Goal: Task Accomplishment & Management: Manage account settings

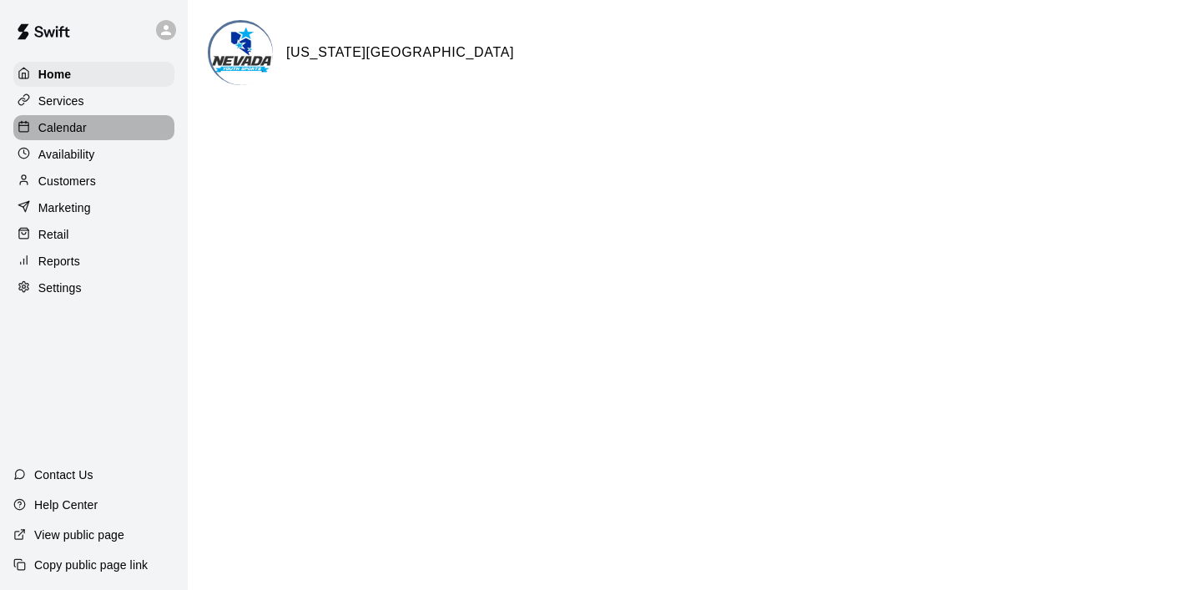
click at [83, 127] on p "Calendar" at bounding box center [62, 127] width 48 height 17
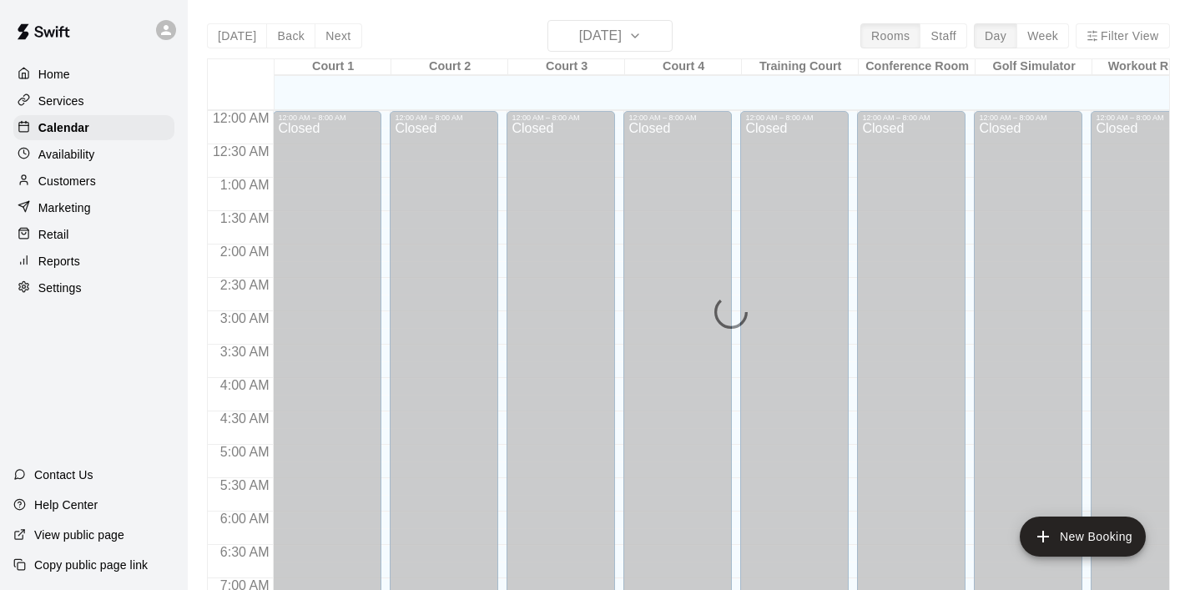
scroll to position [844, 0]
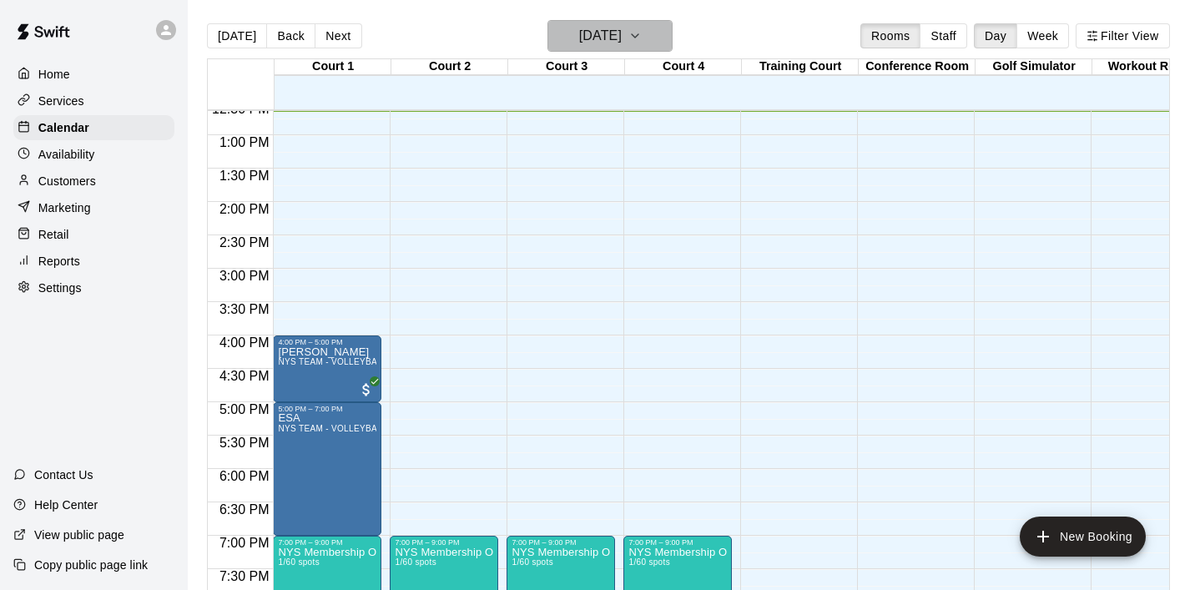
click at [642, 38] on icon "button" at bounding box center [635, 36] width 13 height 20
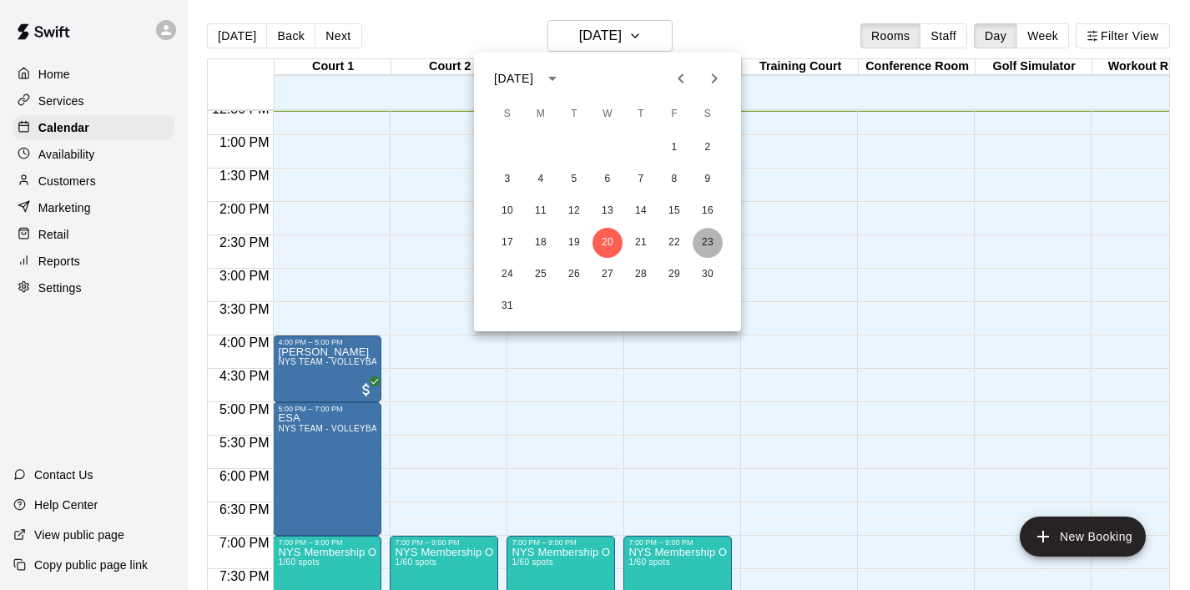
click at [700, 238] on button "23" at bounding box center [708, 243] width 30 height 30
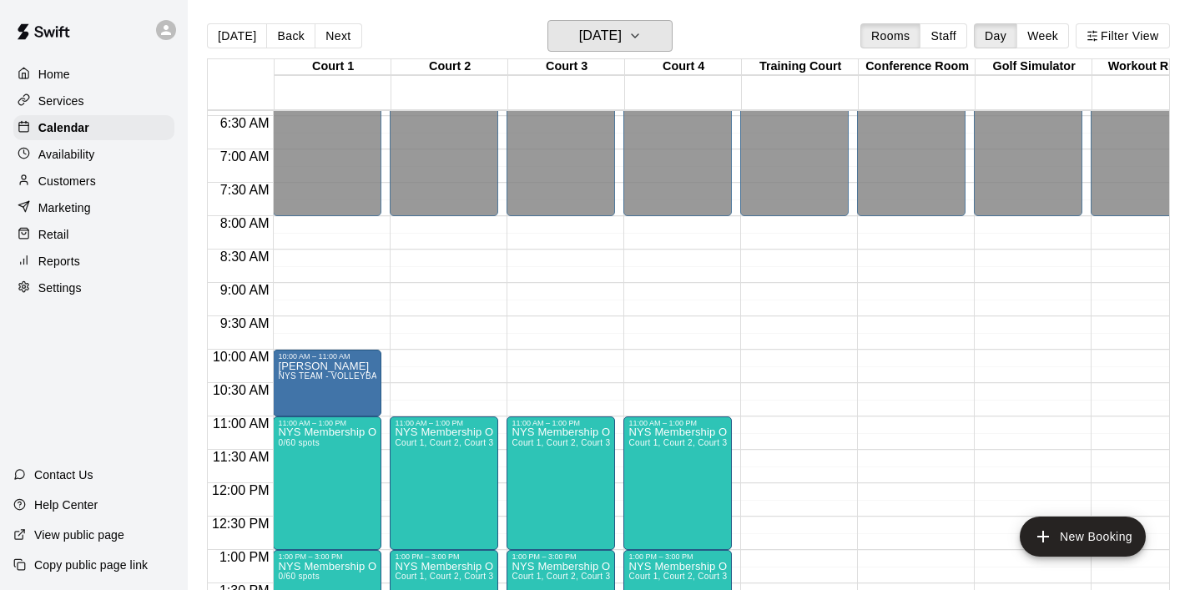
scroll to position [432, 0]
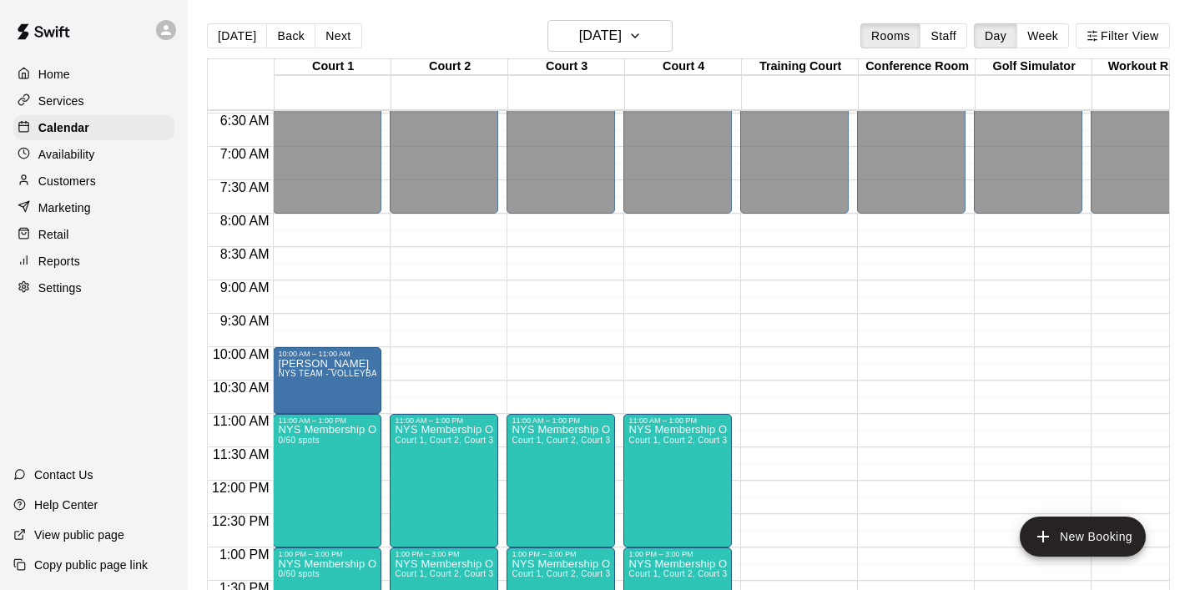
click at [81, 176] on p "Customers" at bounding box center [67, 181] width 58 height 17
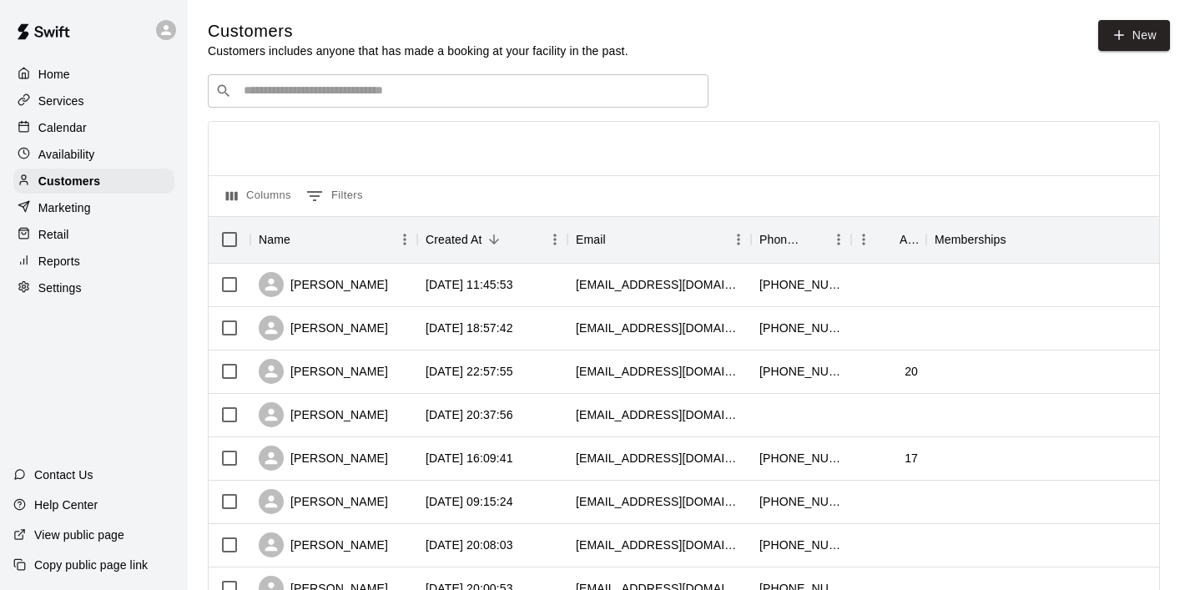
click at [389, 95] on input "Search customers by name or email" at bounding box center [470, 91] width 462 height 17
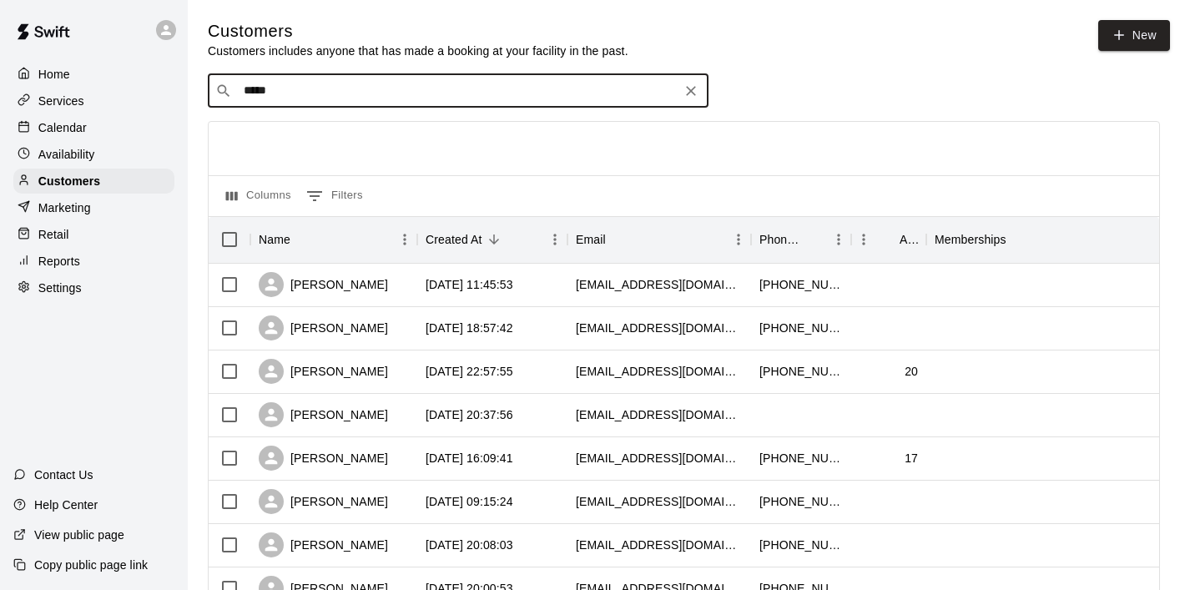
type input "******"
click at [309, 125] on p "[PERSON_NAME]" at bounding box center [306, 126] width 102 height 18
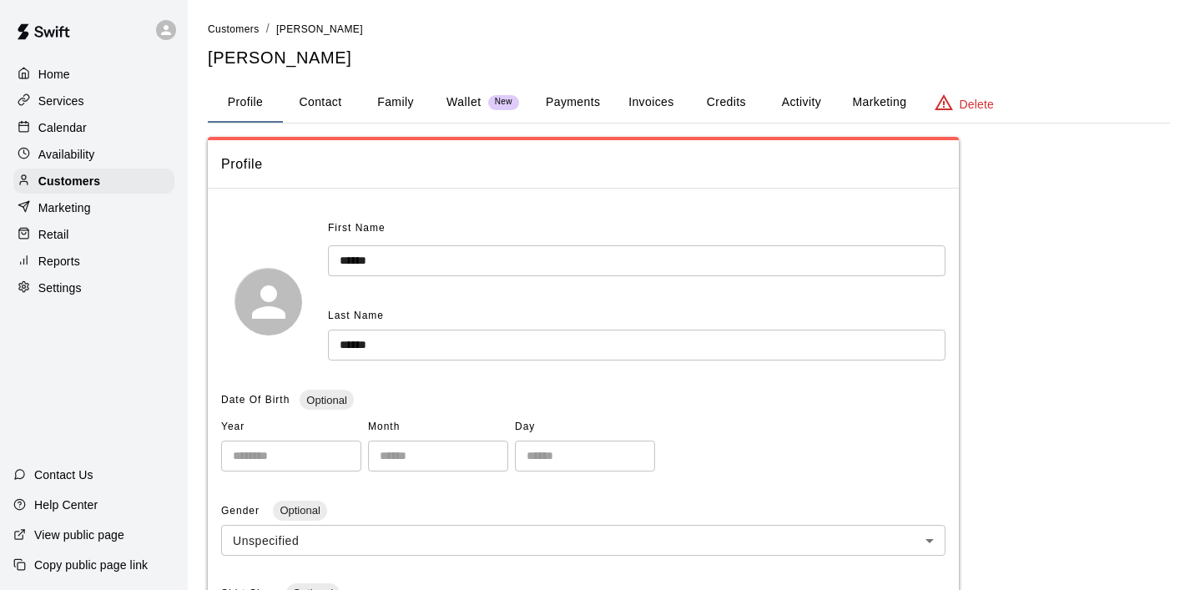
click at [659, 106] on button "Invoices" at bounding box center [650, 103] width 75 height 40
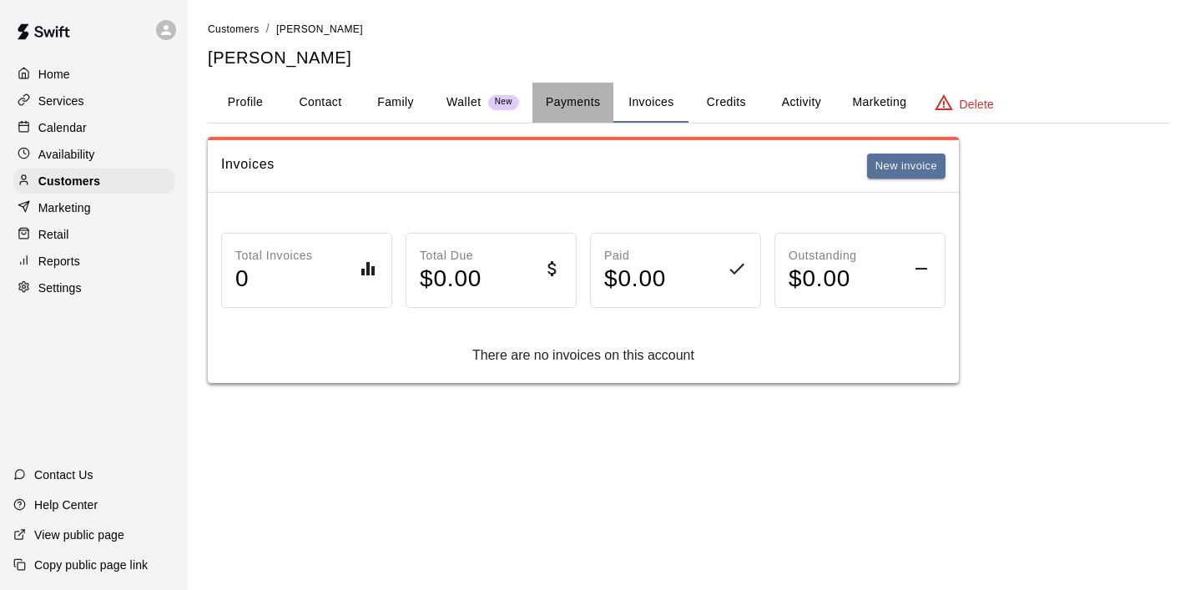
click at [580, 105] on button "Payments" at bounding box center [573, 103] width 81 height 40
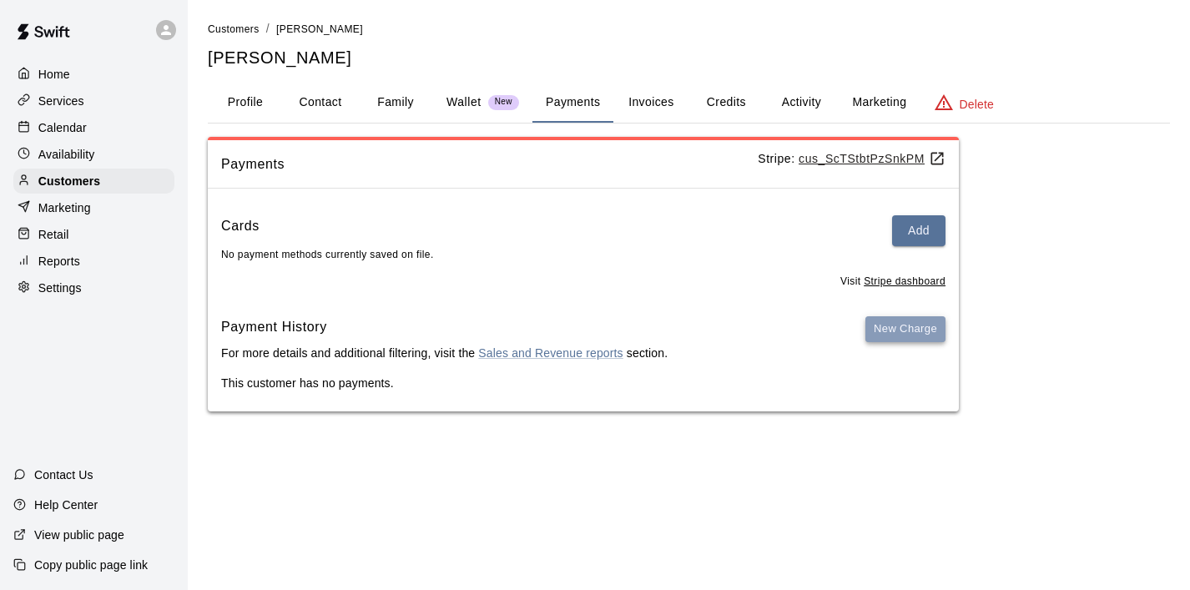
click at [895, 334] on button "New Charge" at bounding box center [906, 329] width 80 height 26
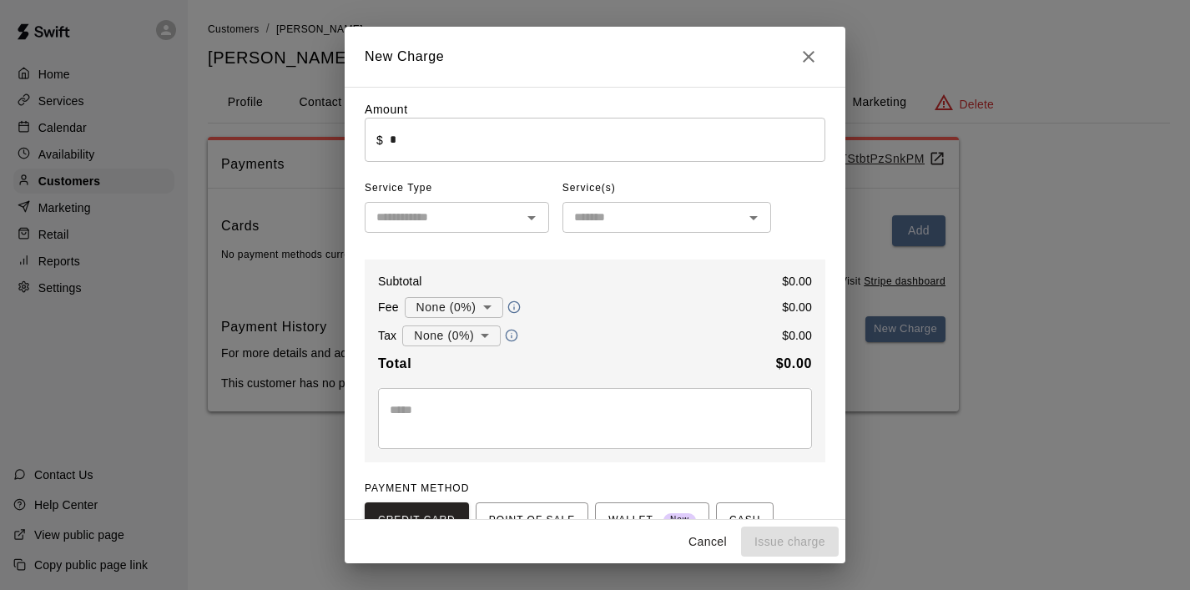
click at [446, 141] on input "*" at bounding box center [608, 140] width 436 height 44
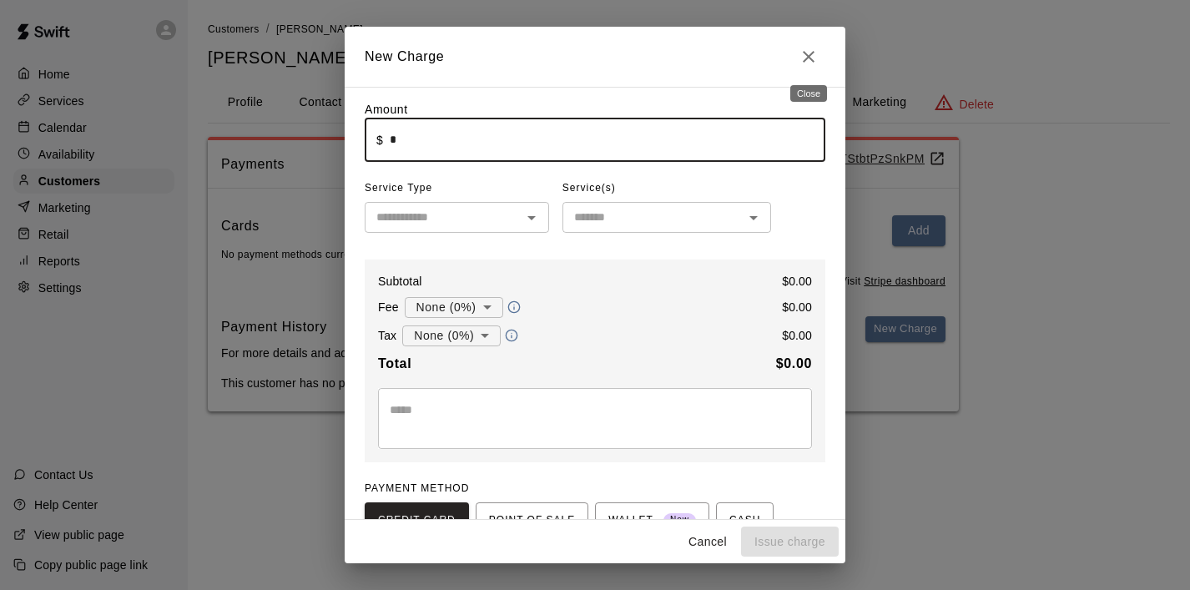
click at [803, 63] on icon "Close" at bounding box center [809, 57] width 20 height 20
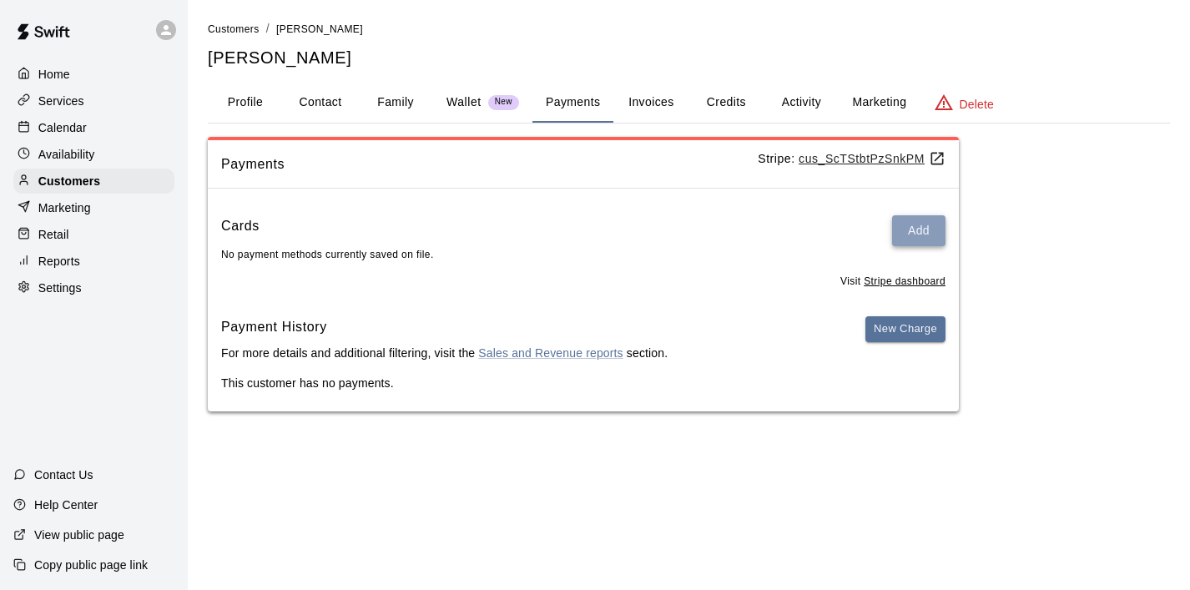
click at [914, 238] on button "Add" at bounding box center [918, 230] width 53 height 31
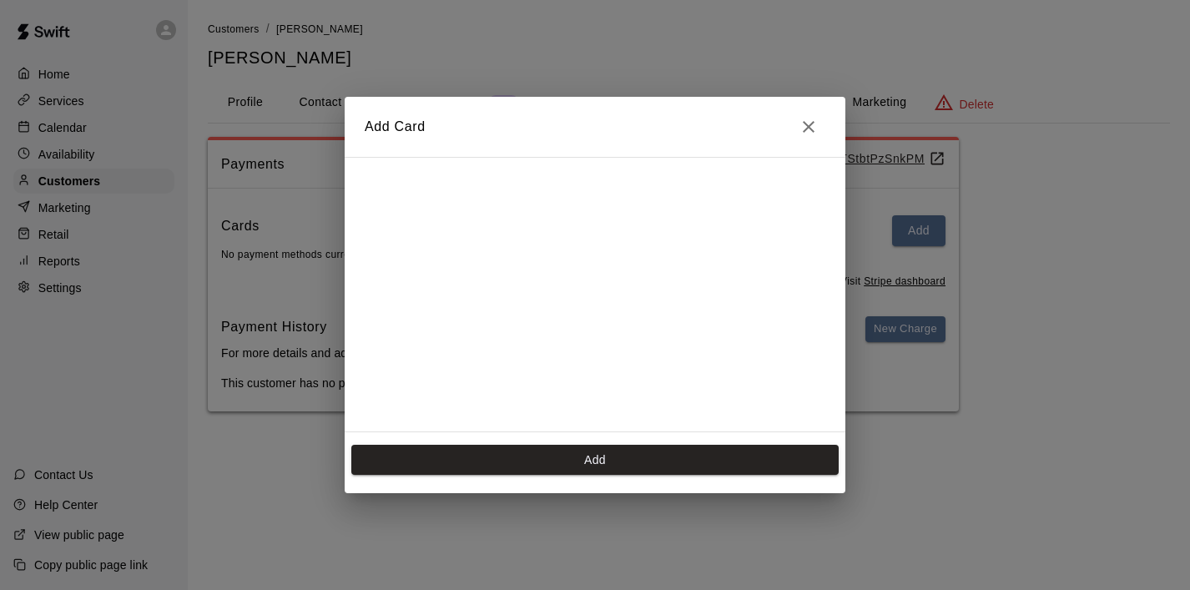
scroll to position [298, 0]
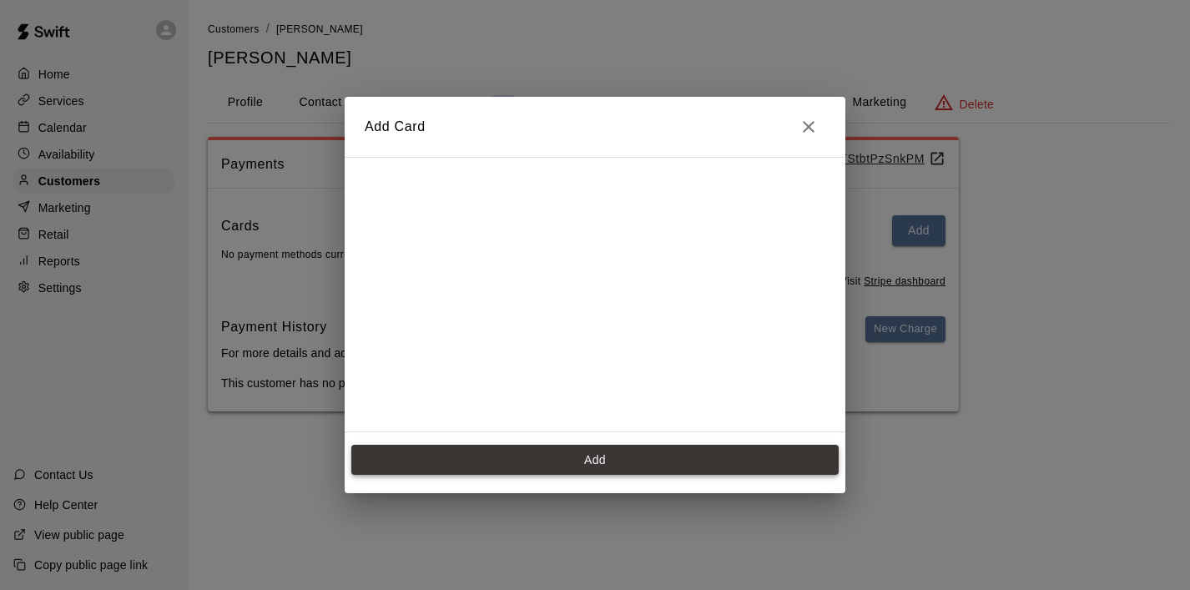
click at [545, 459] on button "Add" at bounding box center [594, 460] width 487 height 31
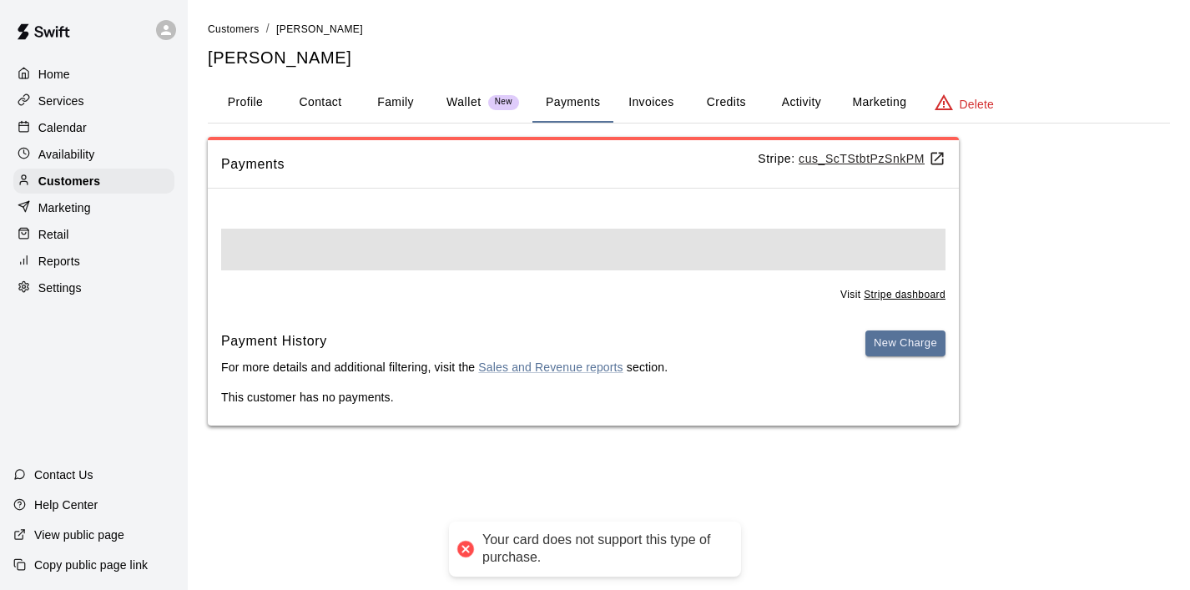
scroll to position [0, 0]
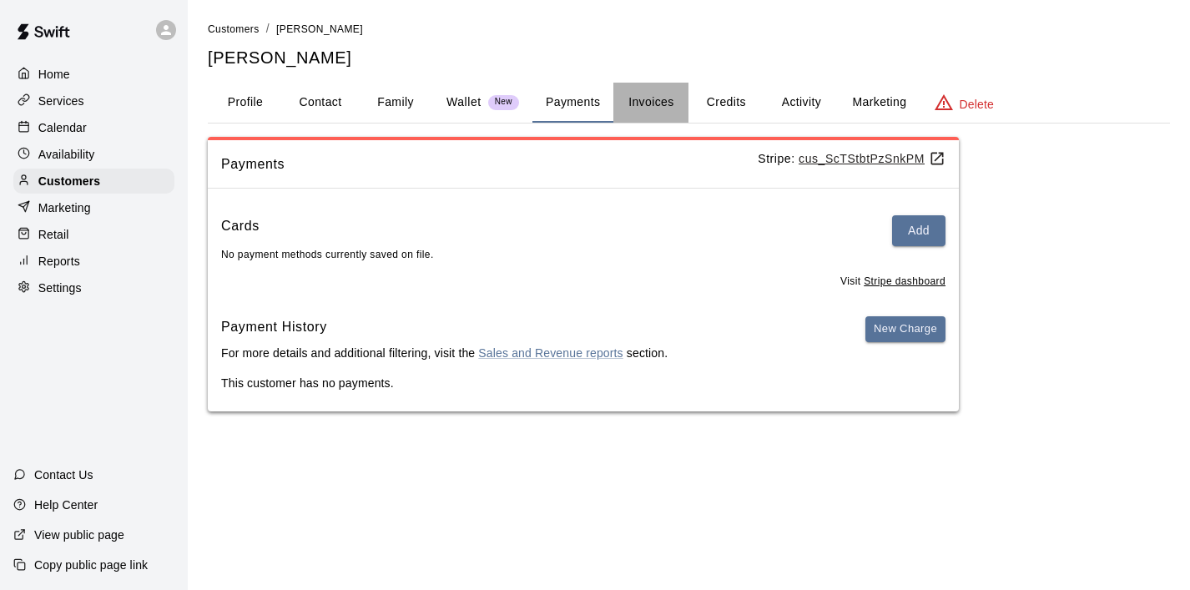
click at [642, 98] on button "Invoices" at bounding box center [650, 103] width 75 height 40
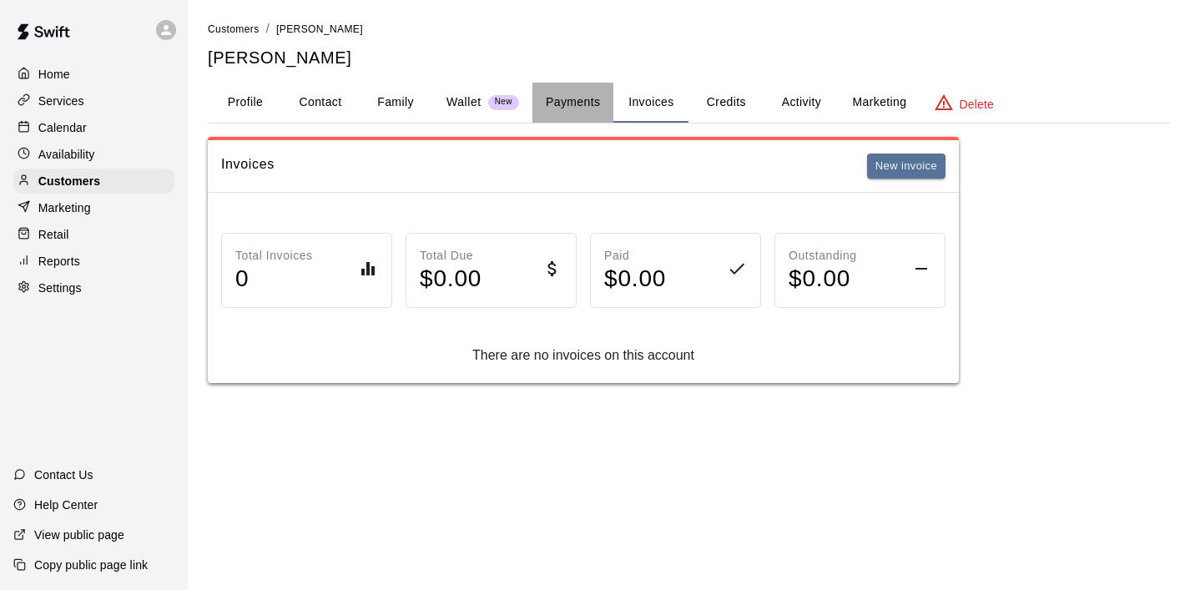
click at [583, 105] on button "Payments" at bounding box center [573, 103] width 81 height 40
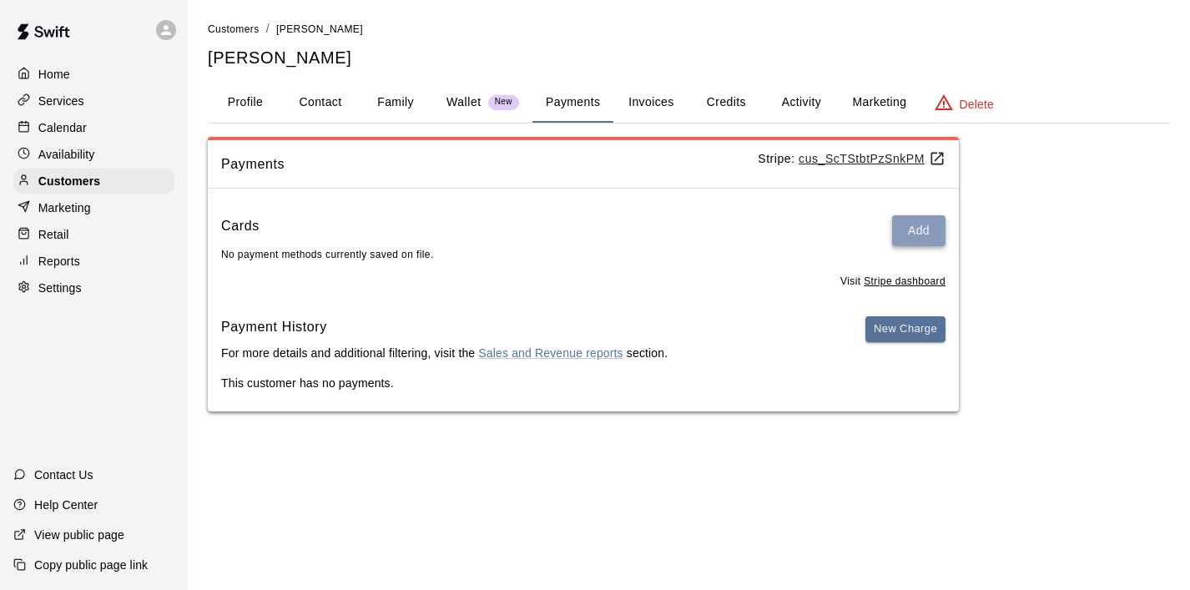
click at [918, 227] on button "Add" at bounding box center [918, 230] width 53 height 31
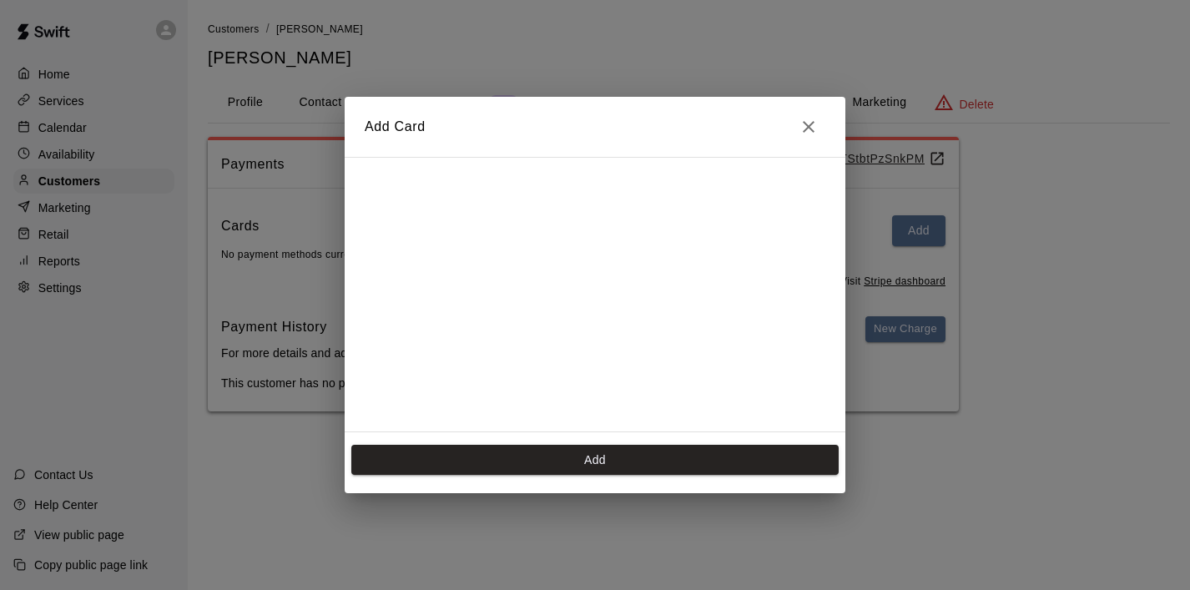
scroll to position [298, 0]
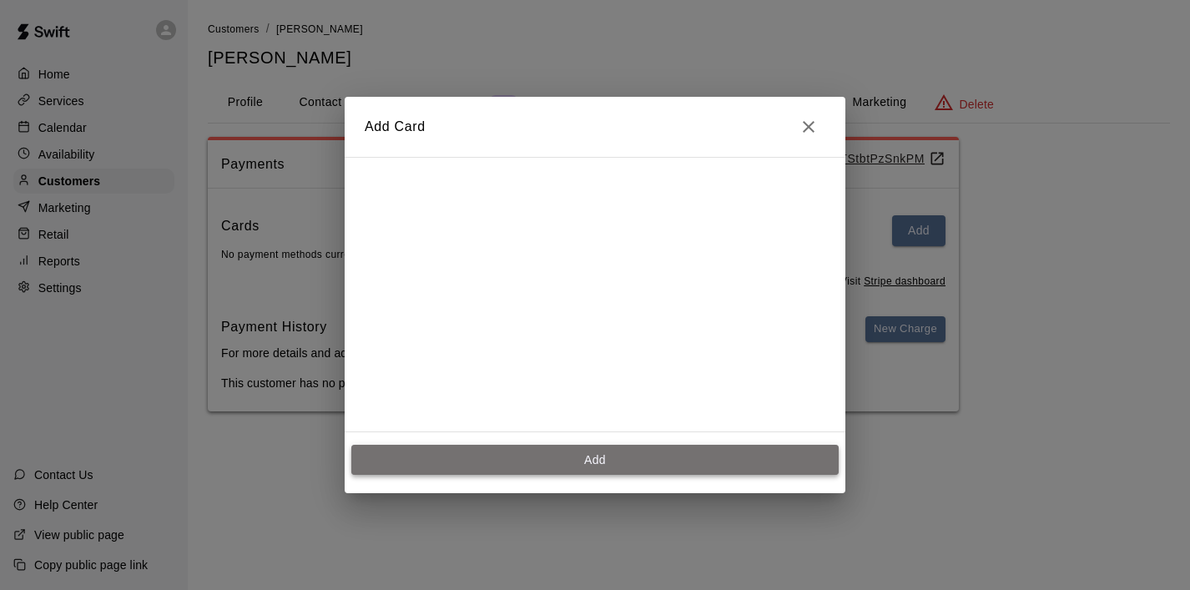
click at [578, 467] on button "Add" at bounding box center [594, 460] width 487 height 31
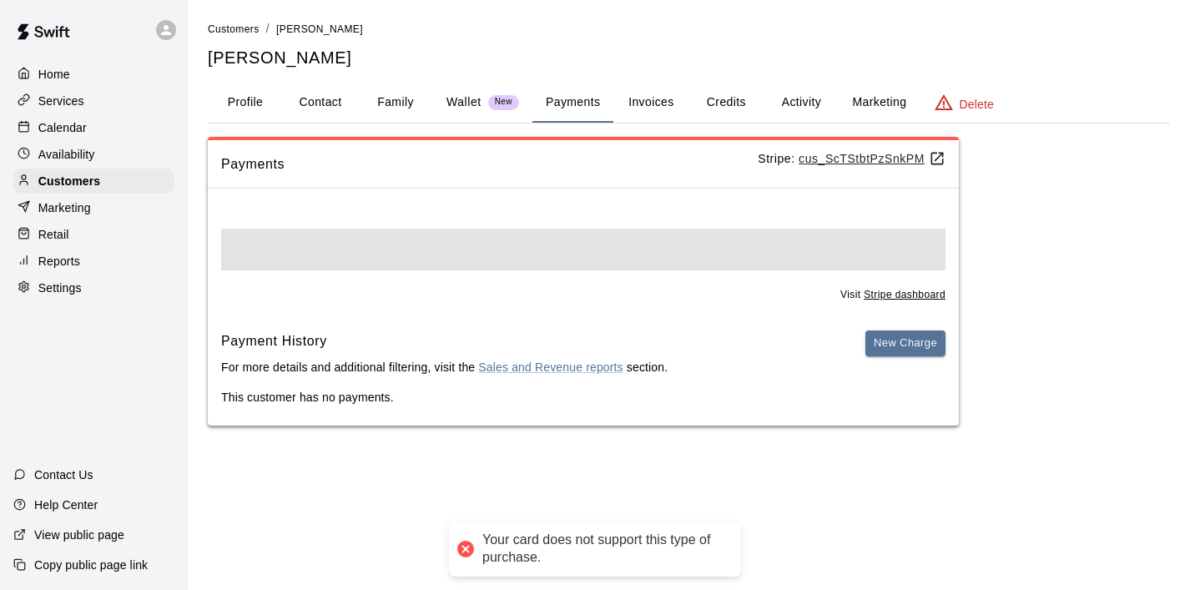
scroll to position [0, 0]
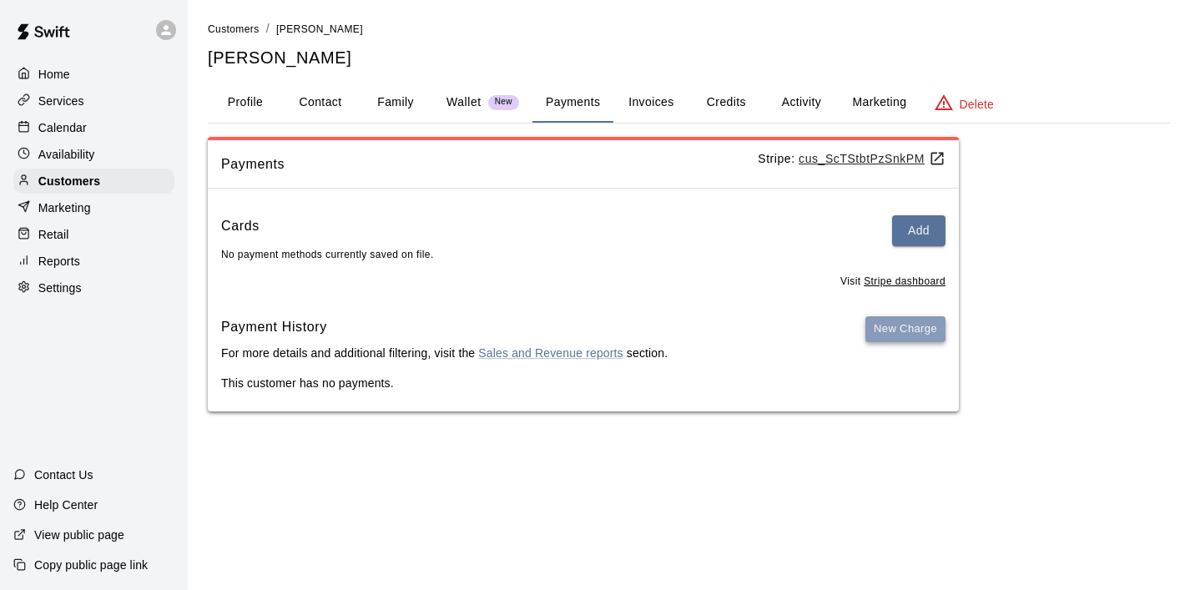
click at [881, 331] on button "New Charge" at bounding box center [906, 329] width 80 height 26
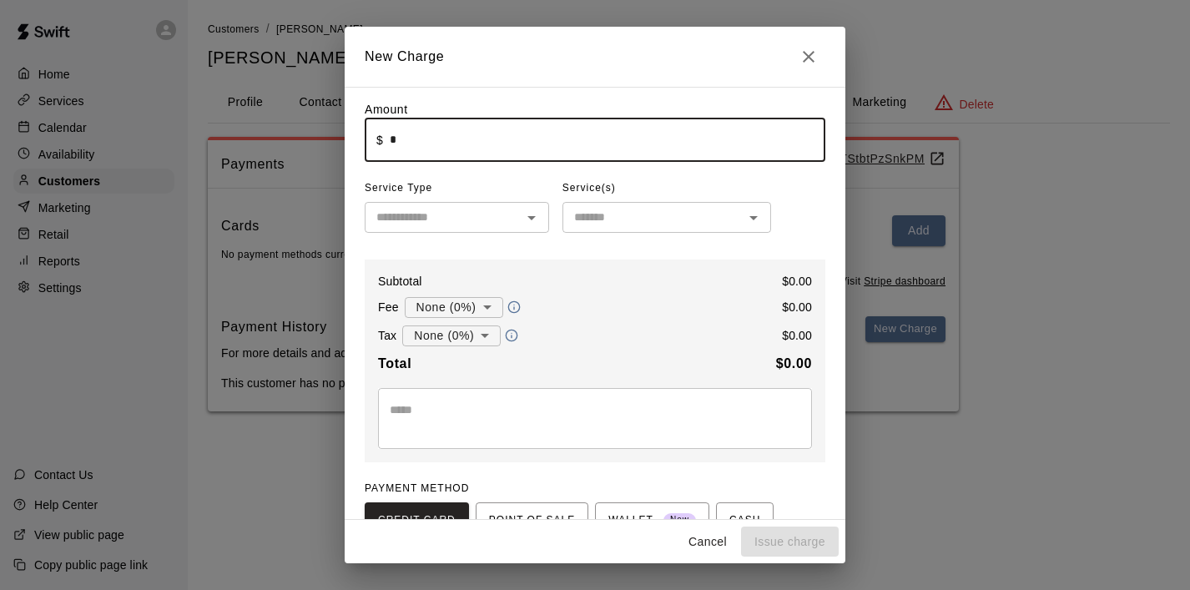
click at [411, 141] on input "*" at bounding box center [608, 140] width 436 height 44
click at [536, 221] on icon "Open" at bounding box center [532, 218] width 20 height 20
type input "*******"
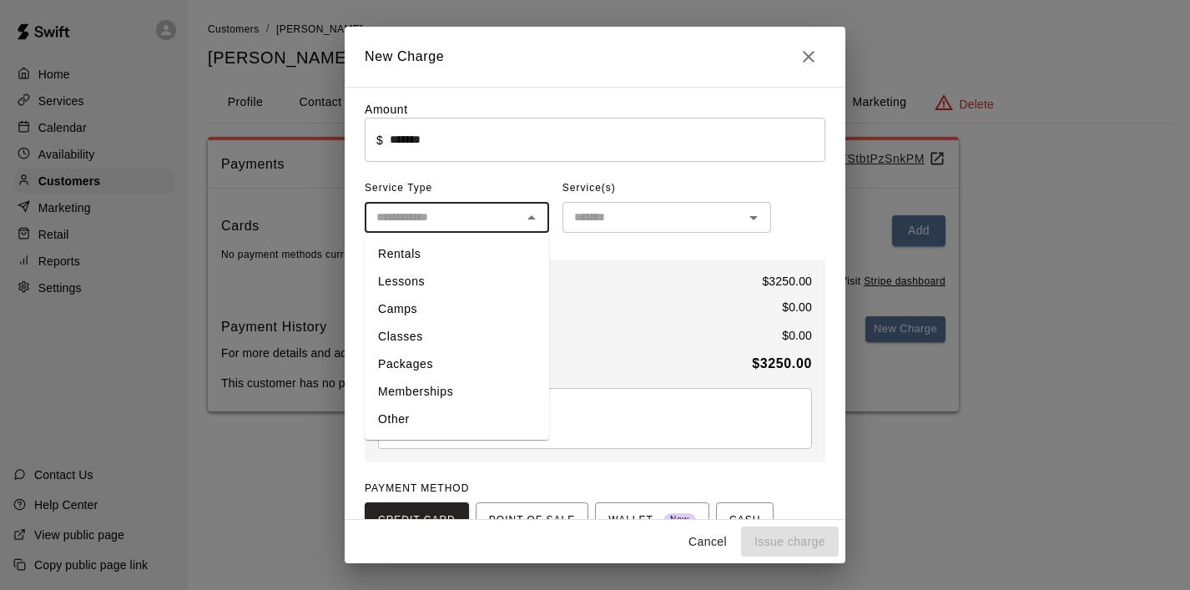
click at [467, 249] on li "Rentals" at bounding box center [457, 254] width 184 height 28
type input "*******"
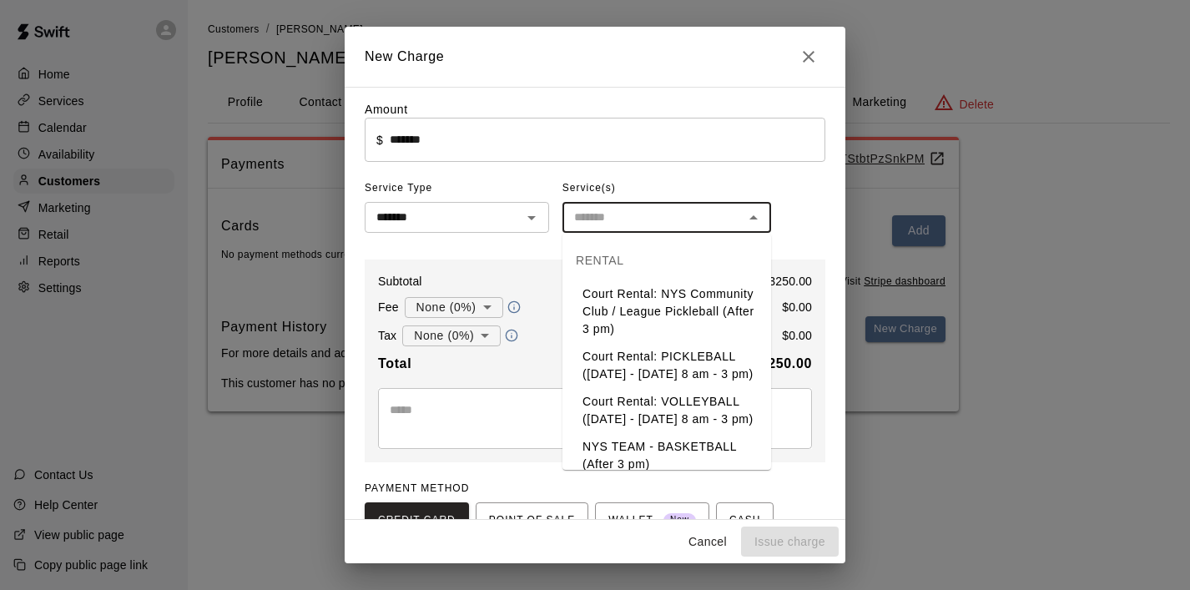
click at [629, 220] on input "text" at bounding box center [653, 217] width 171 height 21
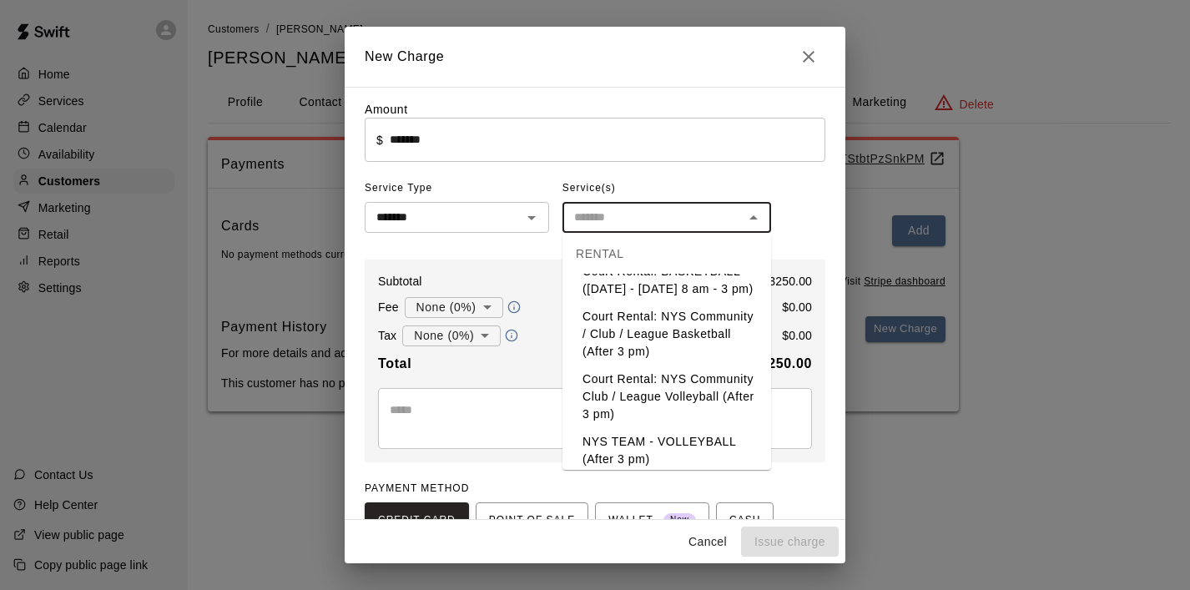
scroll to position [230, 0]
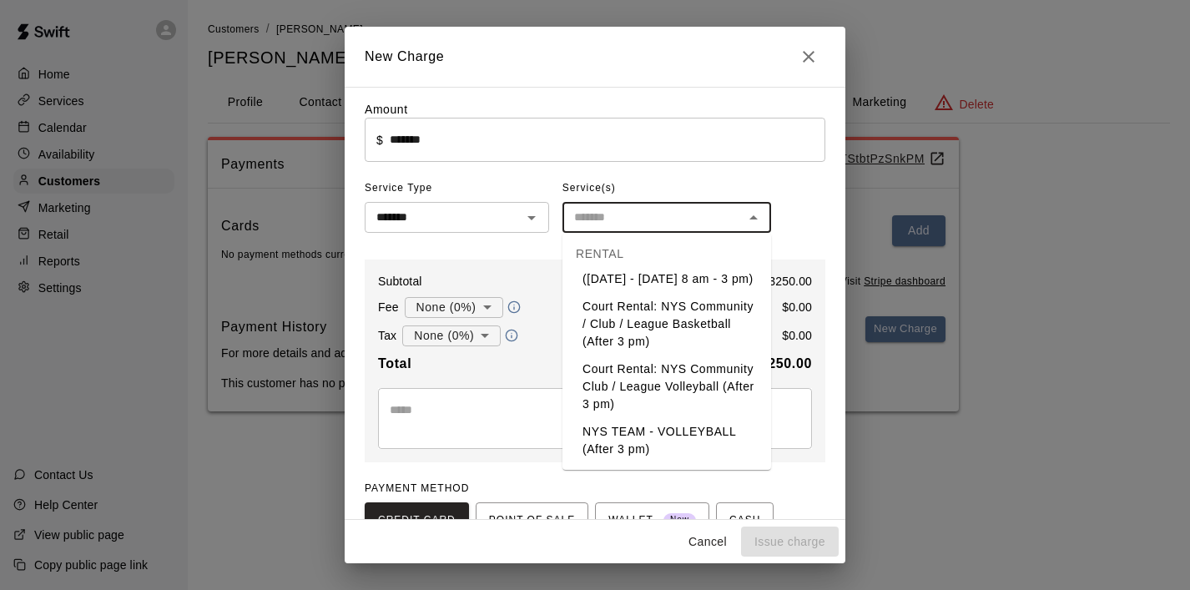
click at [659, 431] on li "NYS TEAM - VOLLEYBALL (After 3 pm)" at bounding box center [667, 440] width 209 height 45
type input "**********"
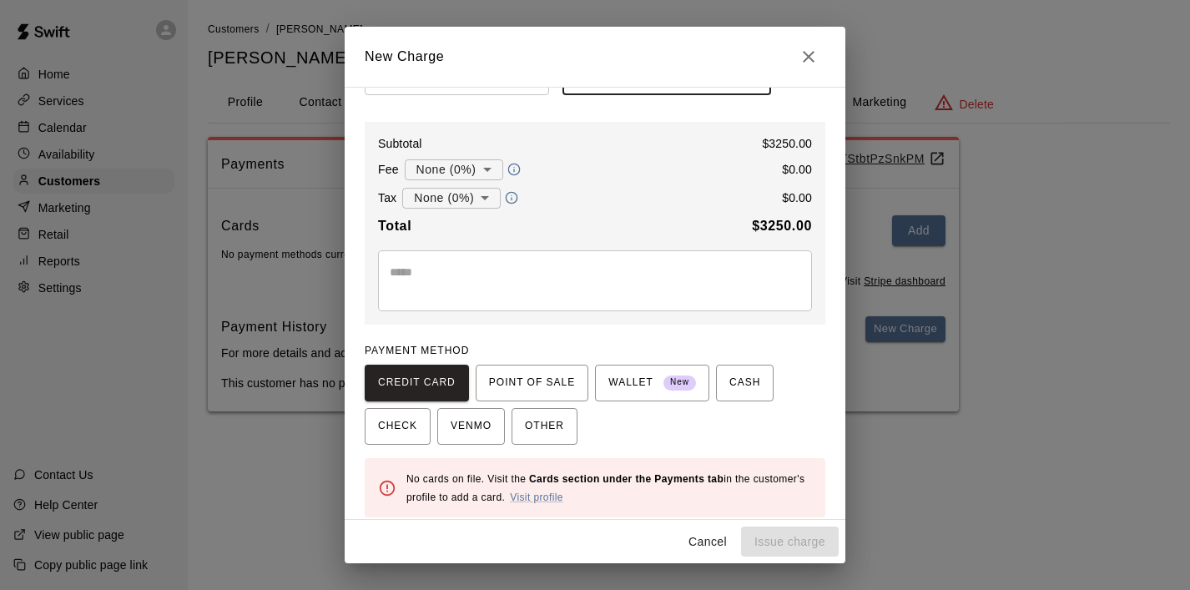
scroll to position [149, 0]
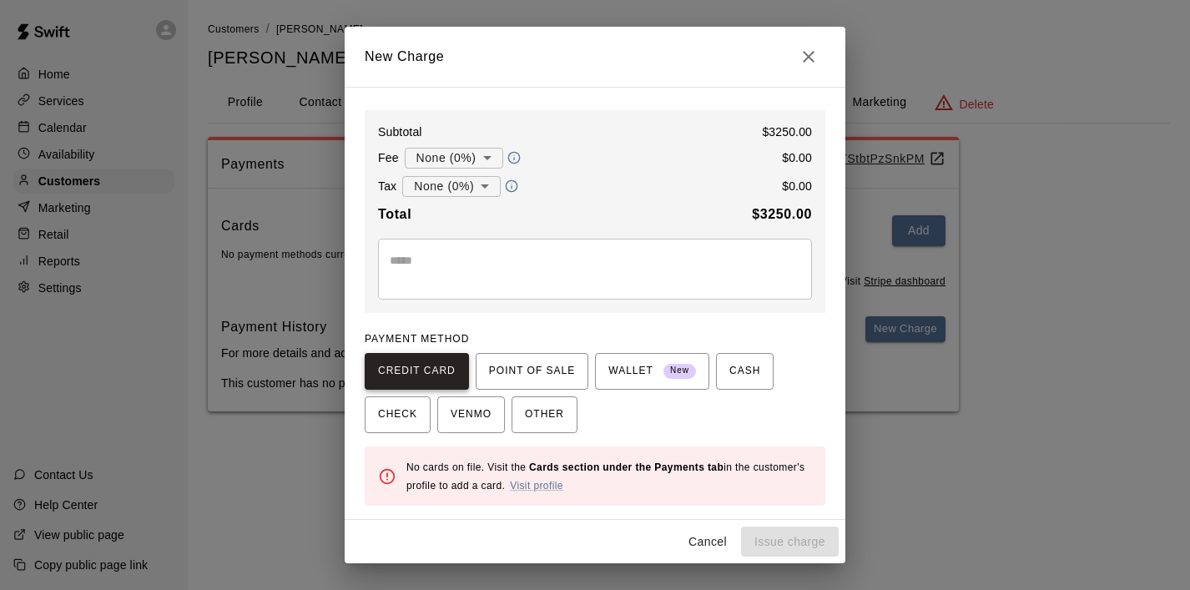
click at [413, 372] on span "CREDIT CARD" at bounding box center [417, 371] width 78 height 27
click at [565, 422] on button "OTHER" at bounding box center [545, 414] width 66 height 37
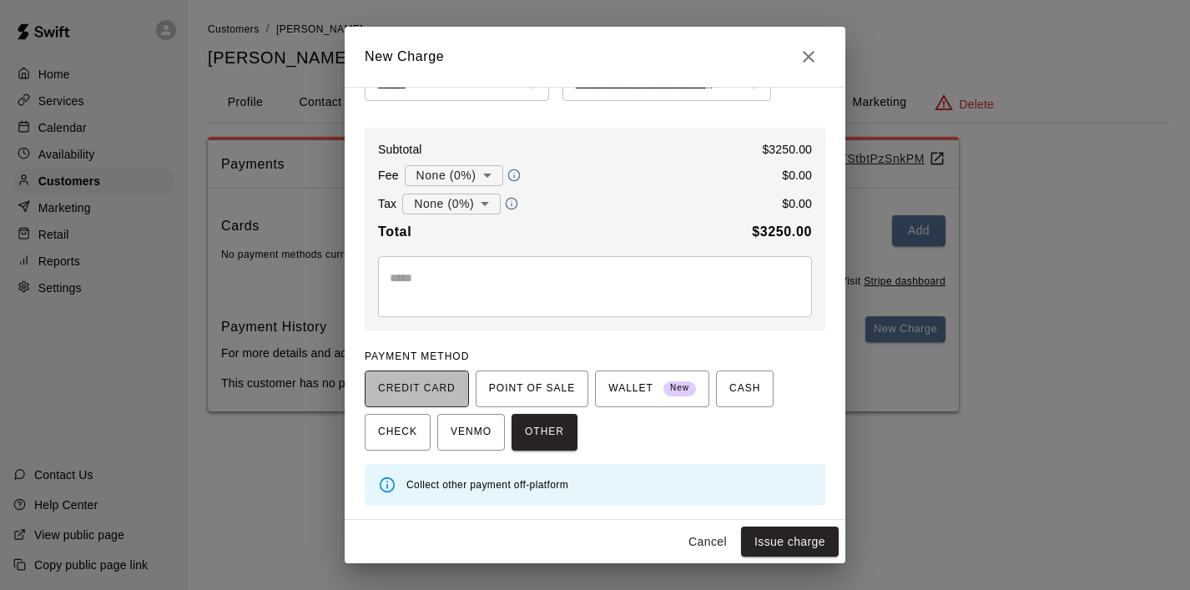
click at [420, 390] on span "CREDIT CARD" at bounding box center [417, 389] width 78 height 27
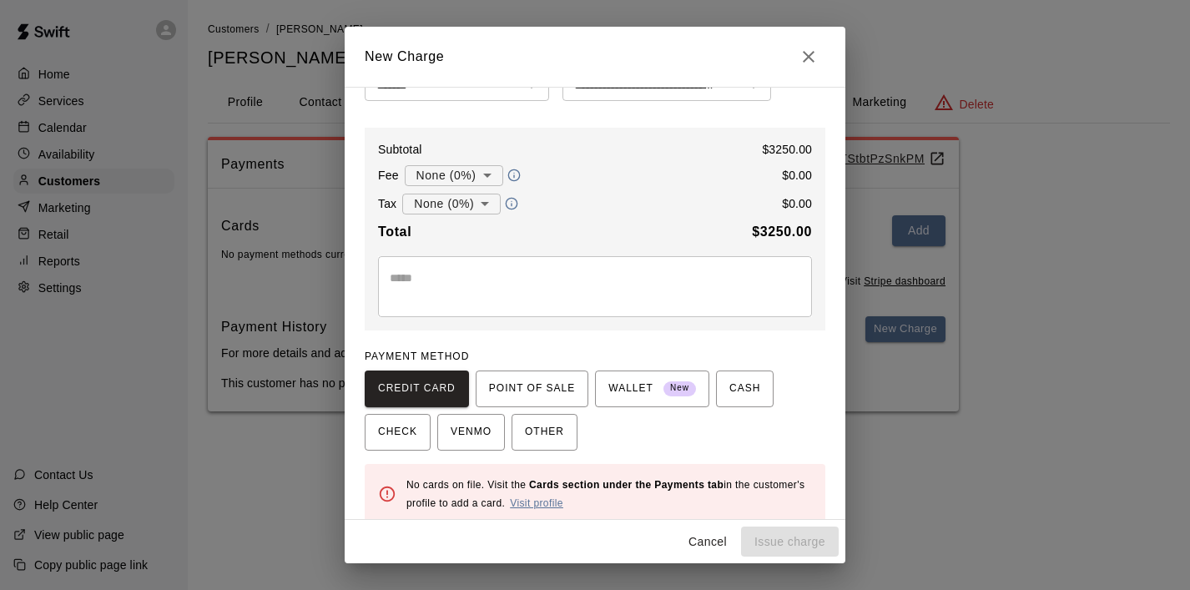
click at [551, 504] on link "Visit profile" at bounding box center [536, 503] width 53 height 12
click at [808, 58] on icon "Close" at bounding box center [809, 57] width 20 height 20
type input "*"
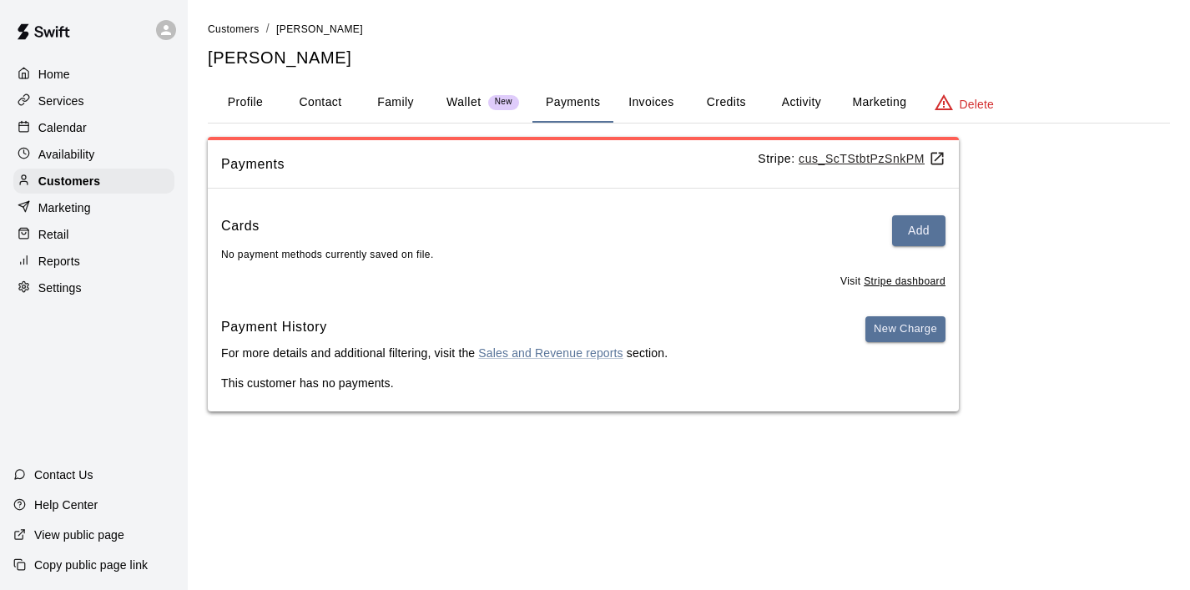
click at [63, 72] on p "Home" at bounding box center [54, 74] width 32 height 17
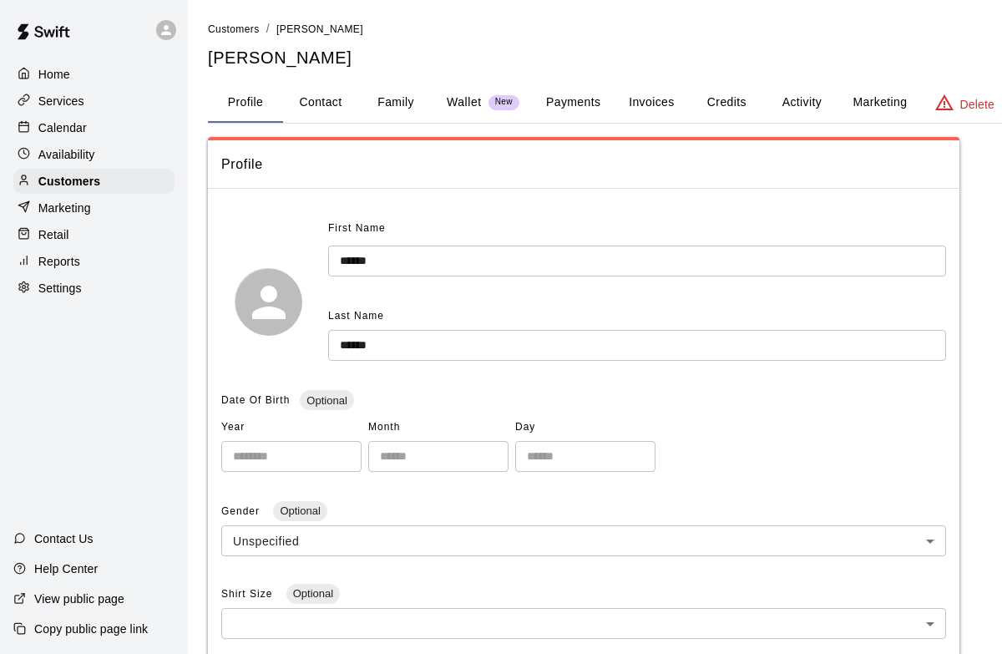
click at [558, 270] on input "******" at bounding box center [637, 260] width 618 height 31
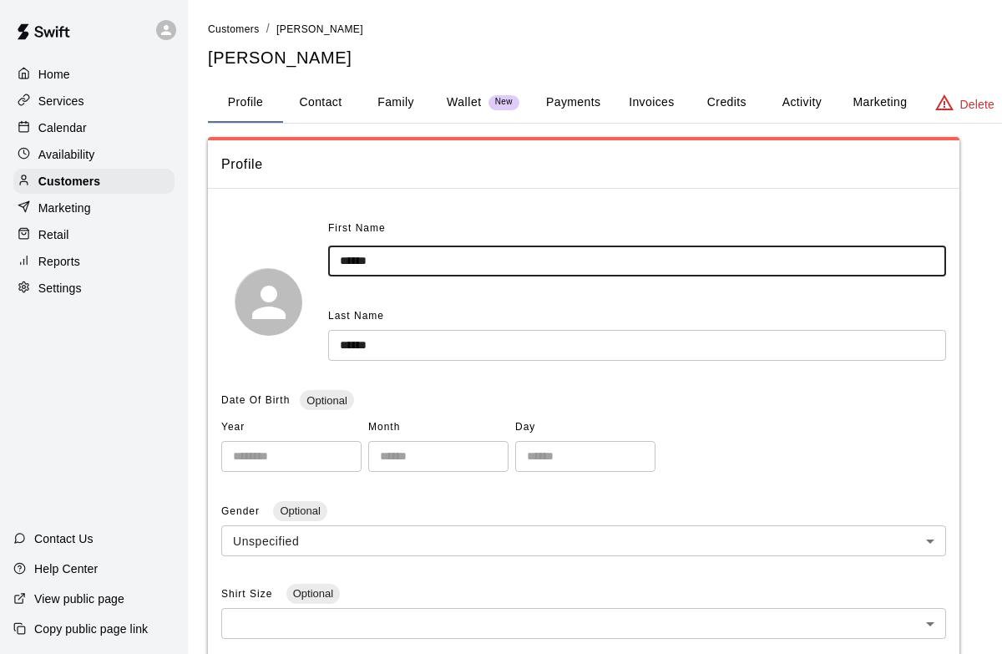
click at [581, 98] on button "Payments" at bounding box center [573, 103] width 81 height 40
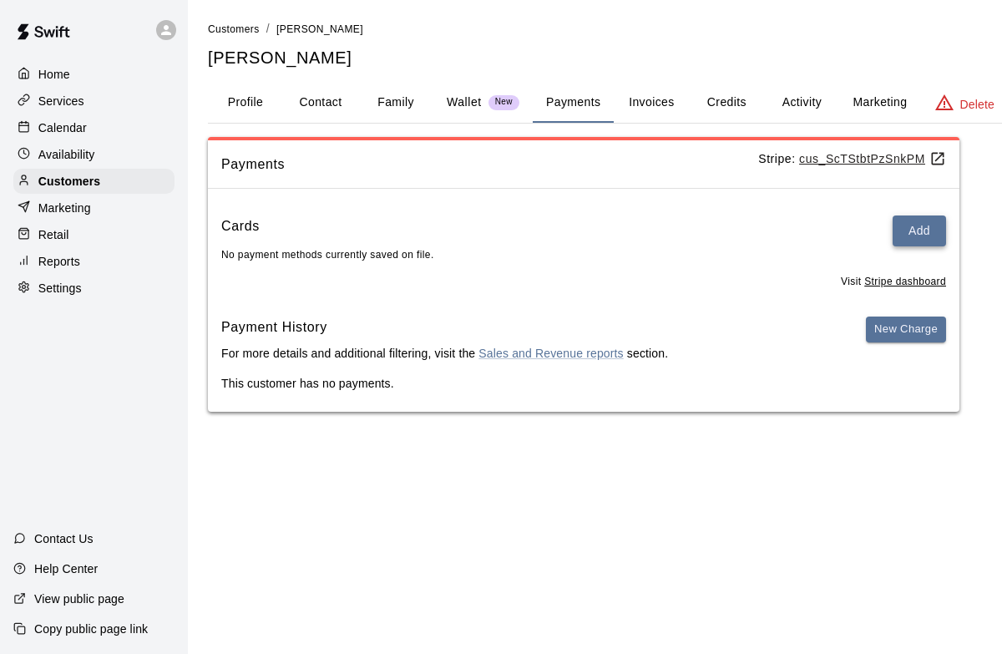
click at [916, 236] on button "Add" at bounding box center [918, 230] width 53 height 31
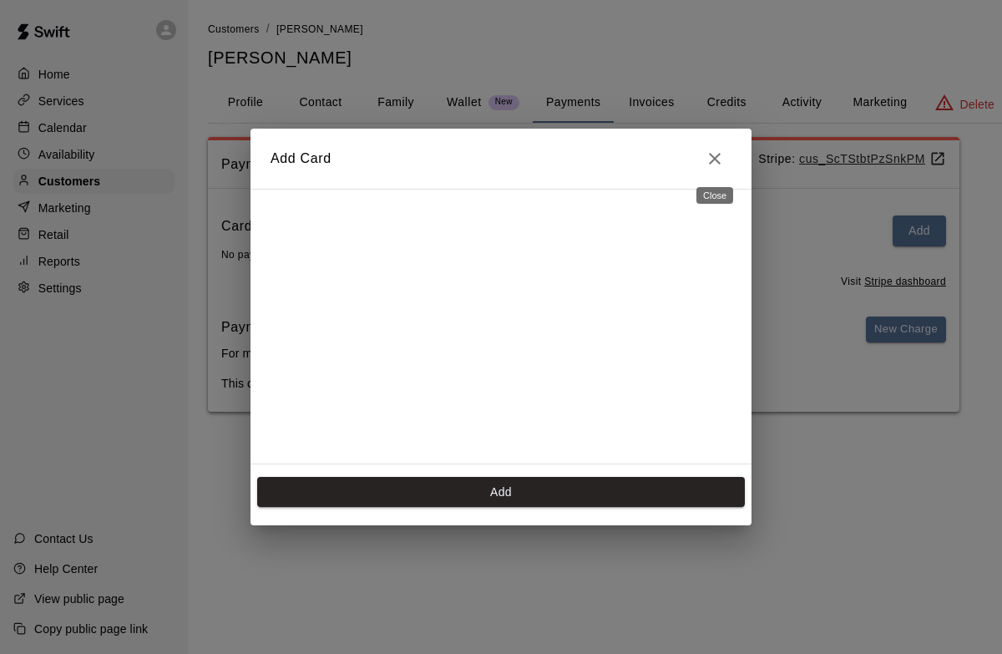
click at [721, 158] on icon "Close" at bounding box center [714, 159] width 20 height 20
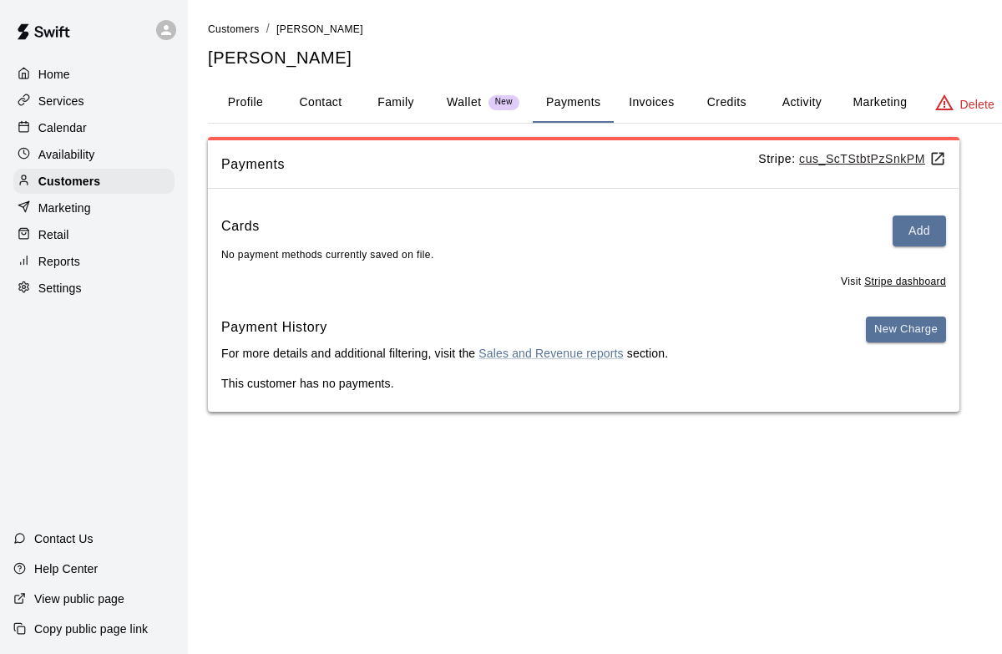
click at [581, 95] on button "Payments" at bounding box center [573, 103] width 81 height 40
click at [644, 108] on button "Invoices" at bounding box center [650, 103] width 75 height 40
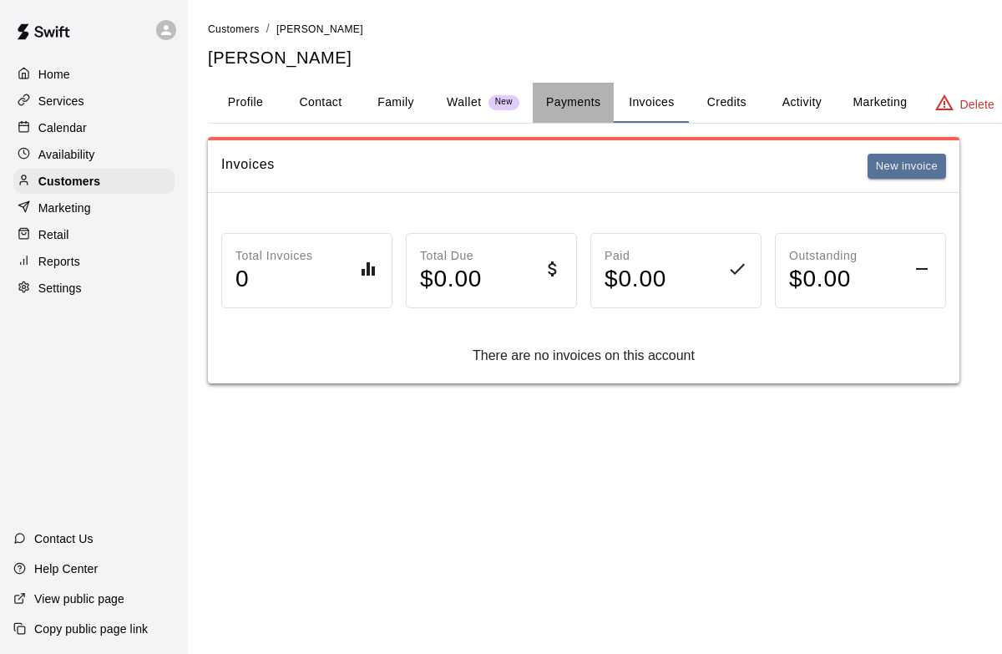
click at [591, 103] on button "Payments" at bounding box center [573, 103] width 81 height 40
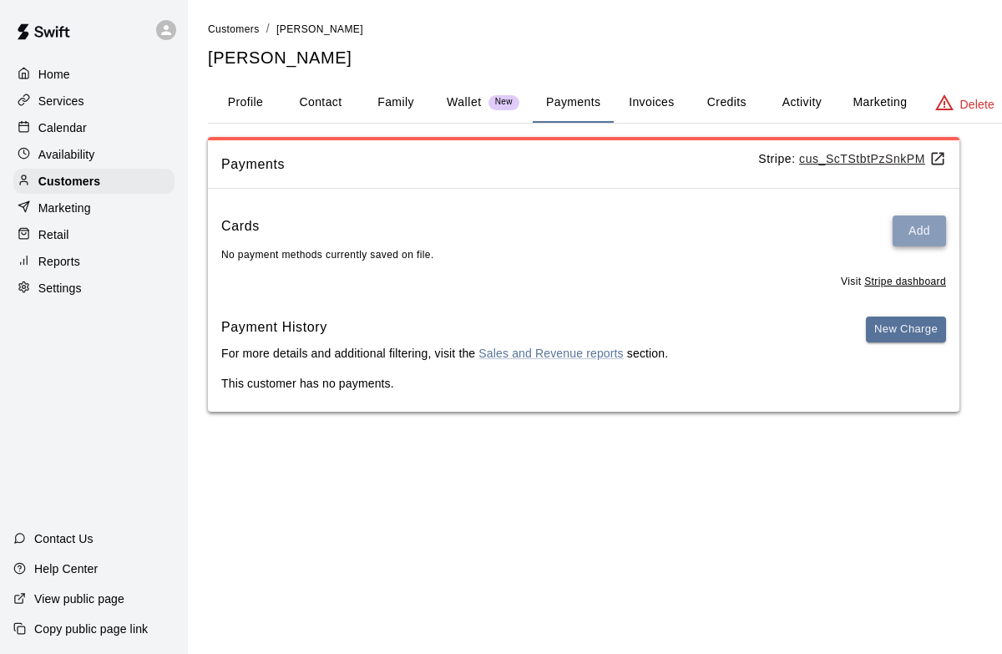
click at [904, 221] on button "Add" at bounding box center [918, 230] width 53 height 31
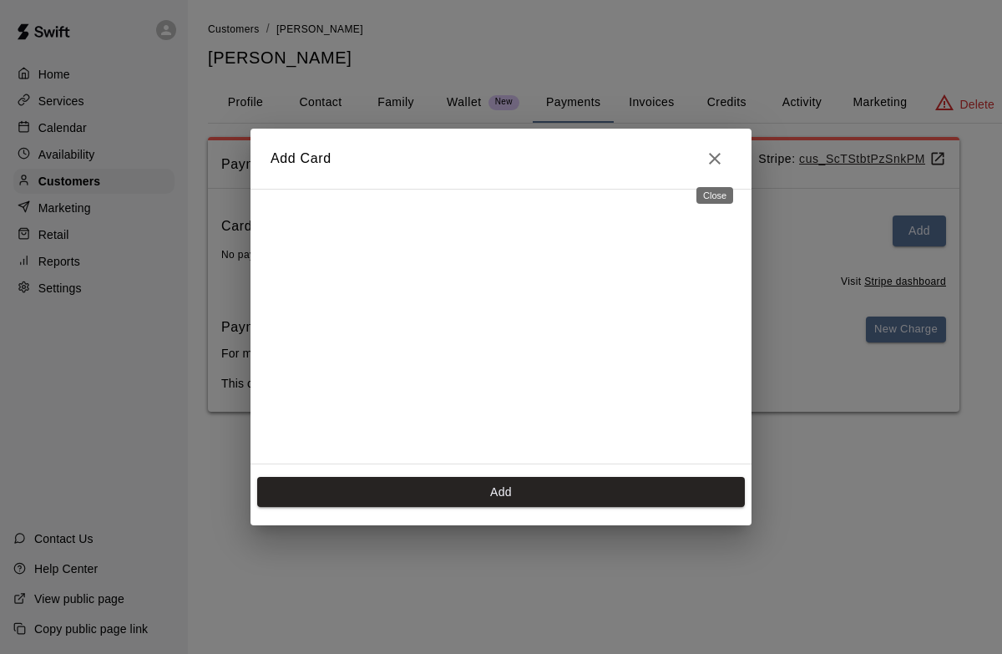
click at [719, 157] on icon "Close" at bounding box center [714, 159] width 20 height 20
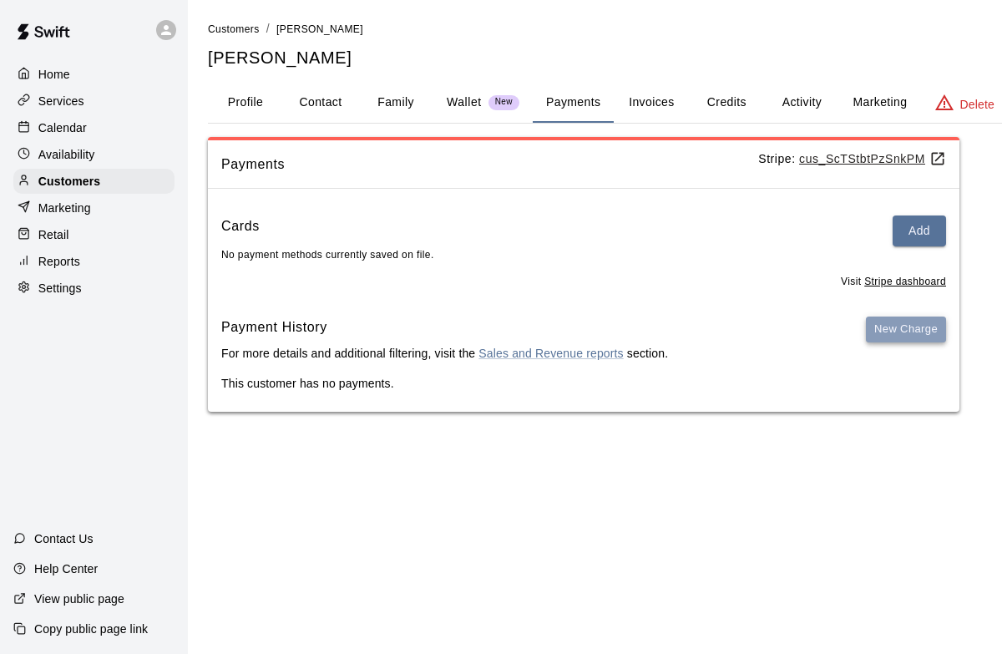
click at [918, 331] on button "New Charge" at bounding box center [906, 329] width 80 height 26
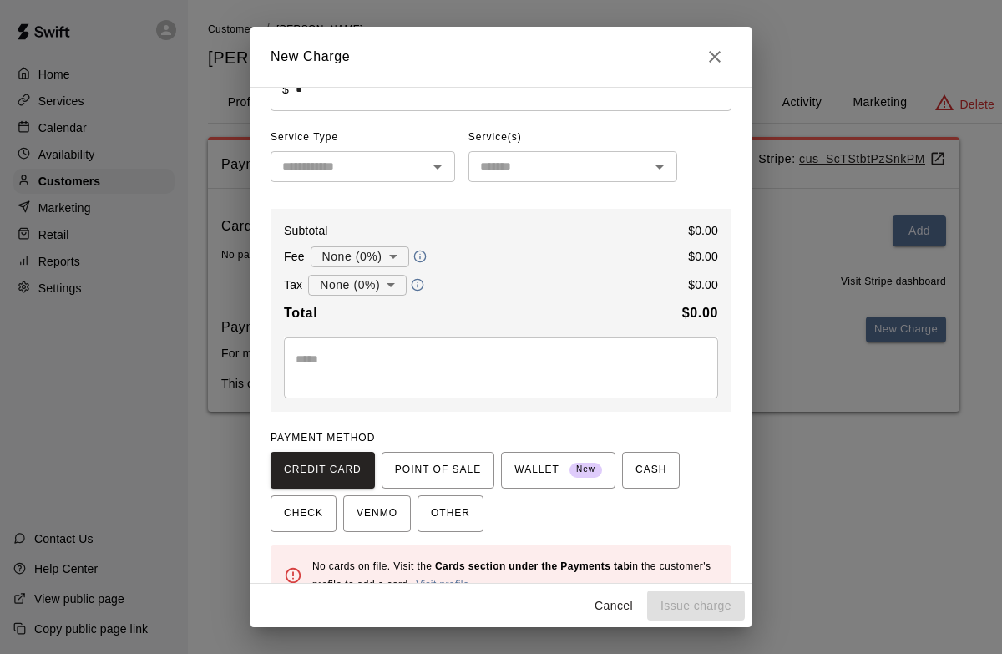
scroll to position [73, 0]
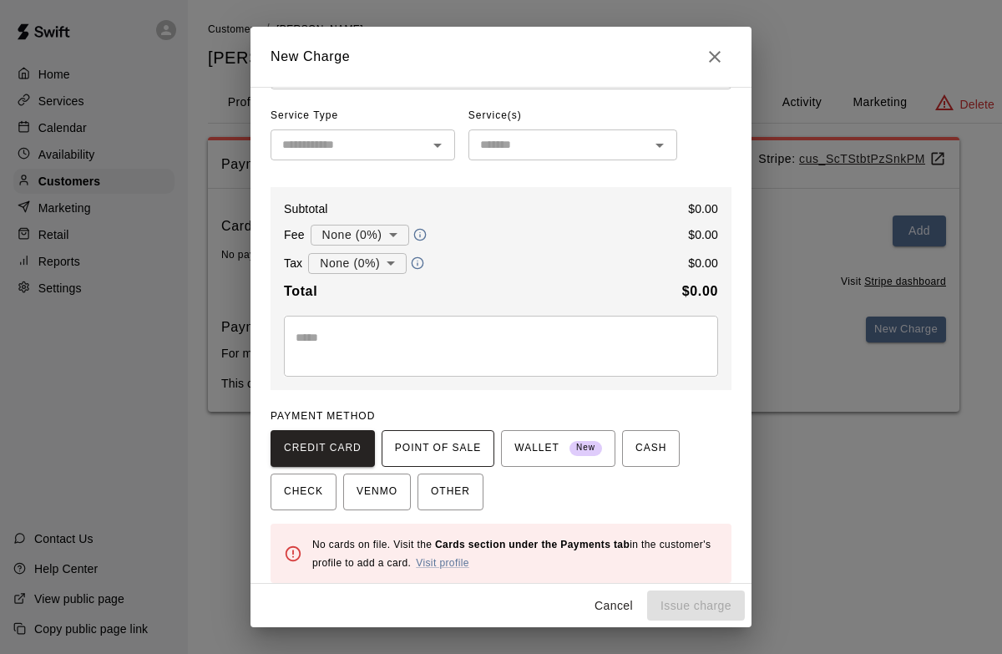
click at [464, 440] on span "POINT OF SALE" at bounding box center [438, 448] width 86 height 27
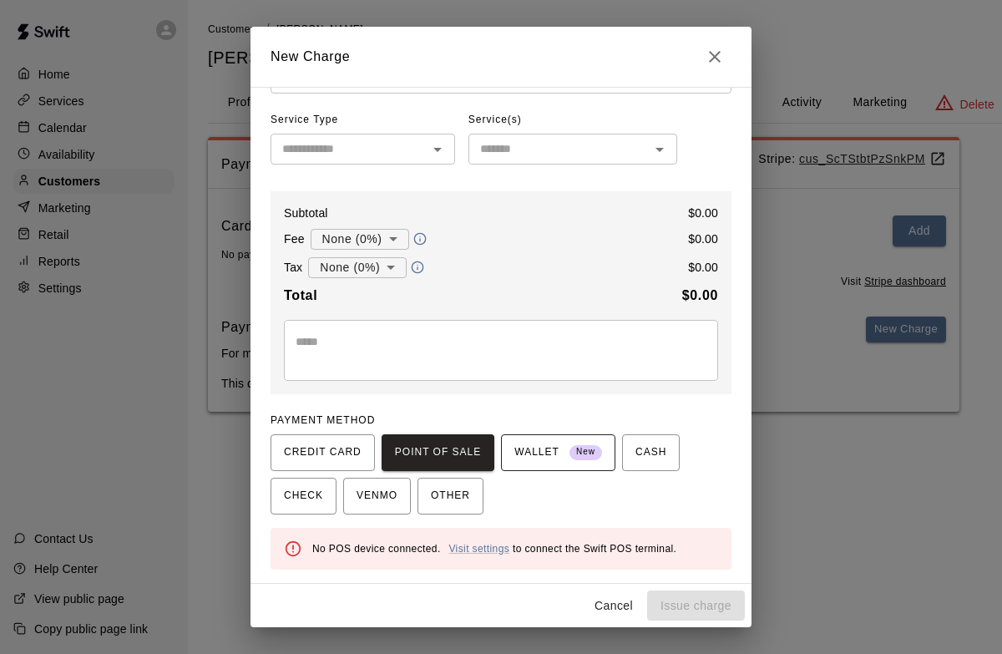
click at [546, 443] on span "WALLET New" at bounding box center [558, 452] width 88 height 27
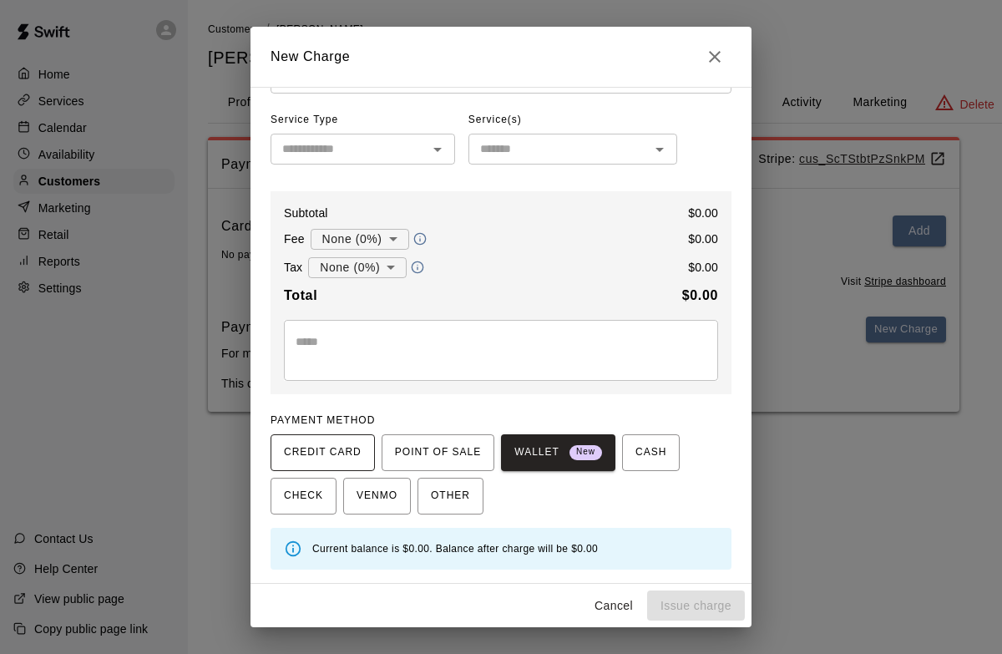
click at [341, 456] on span "CREDIT CARD" at bounding box center [323, 452] width 78 height 27
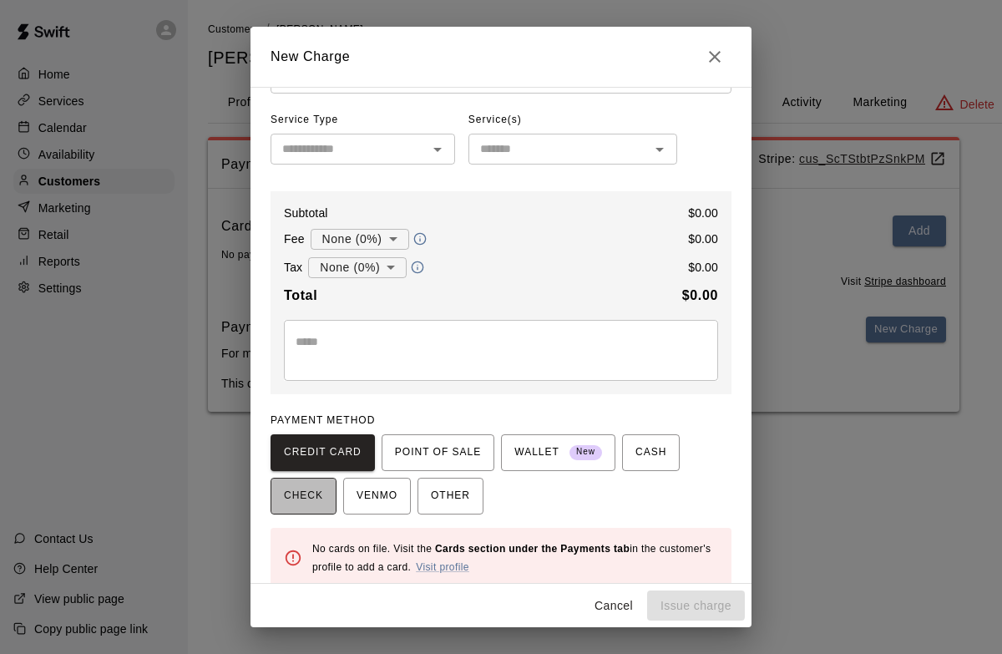
click at [291, 494] on span "CHECK" at bounding box center [303, 495] width 39 height 27
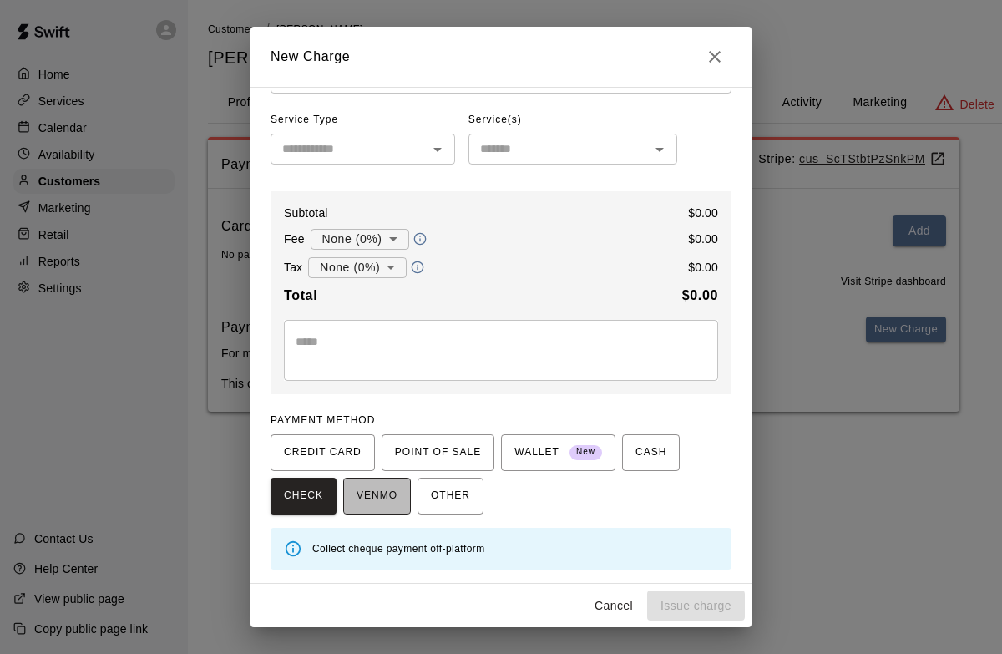
click at [361, 491] on span "VENMO" at bounding box center [376, 495] width 41 height 27
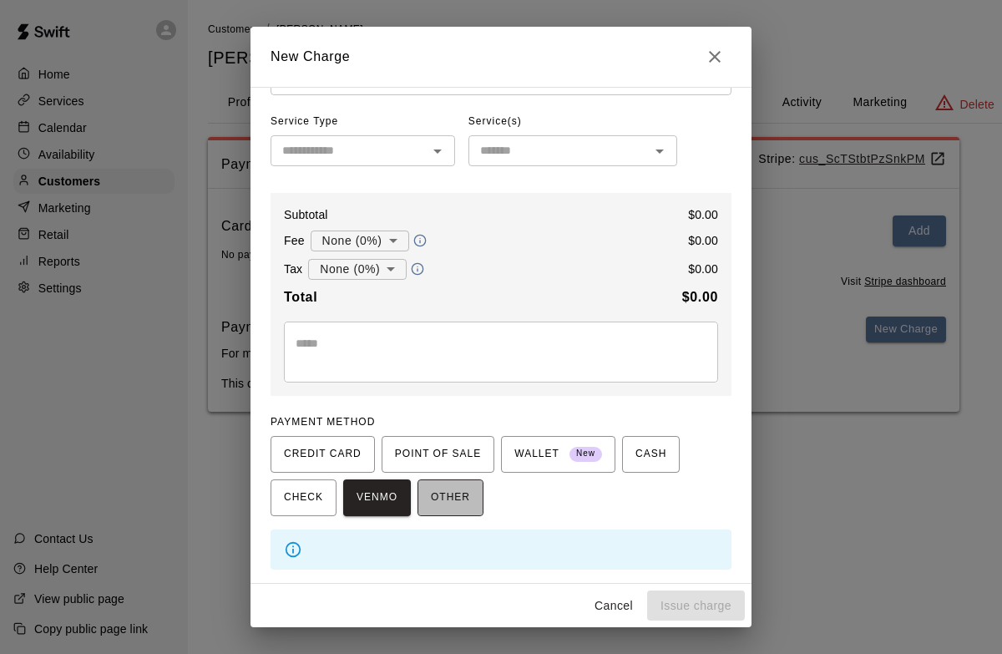
click at [472, 489] on button "OTHER" at bounding box center [450, 497] width 66 height 37
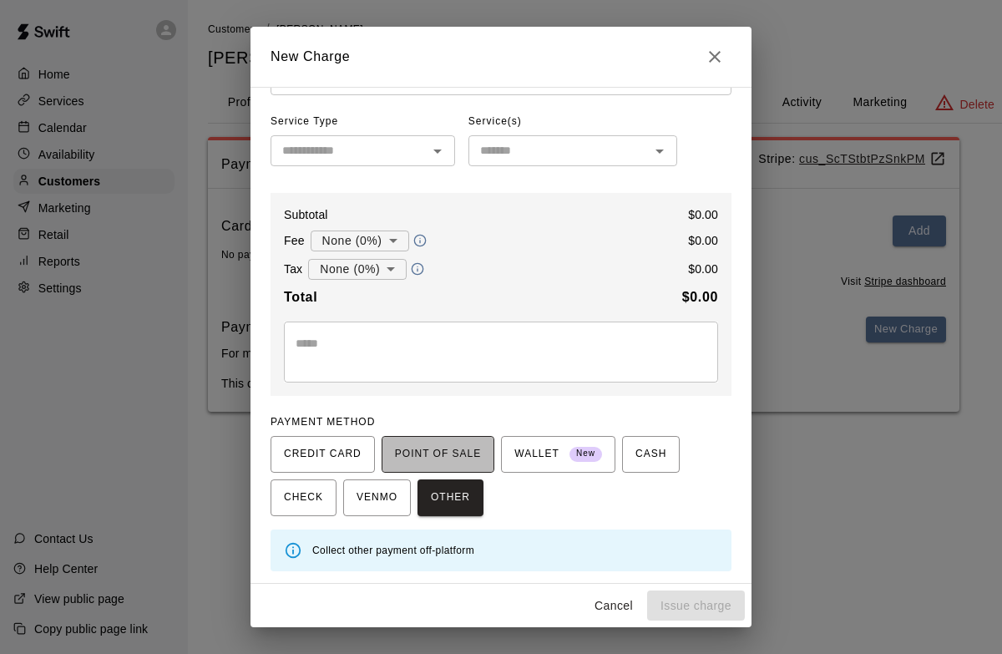
click at [461, 445] on span "POINT OF SALE" at bounding box center [438, 454] width 86 height 27
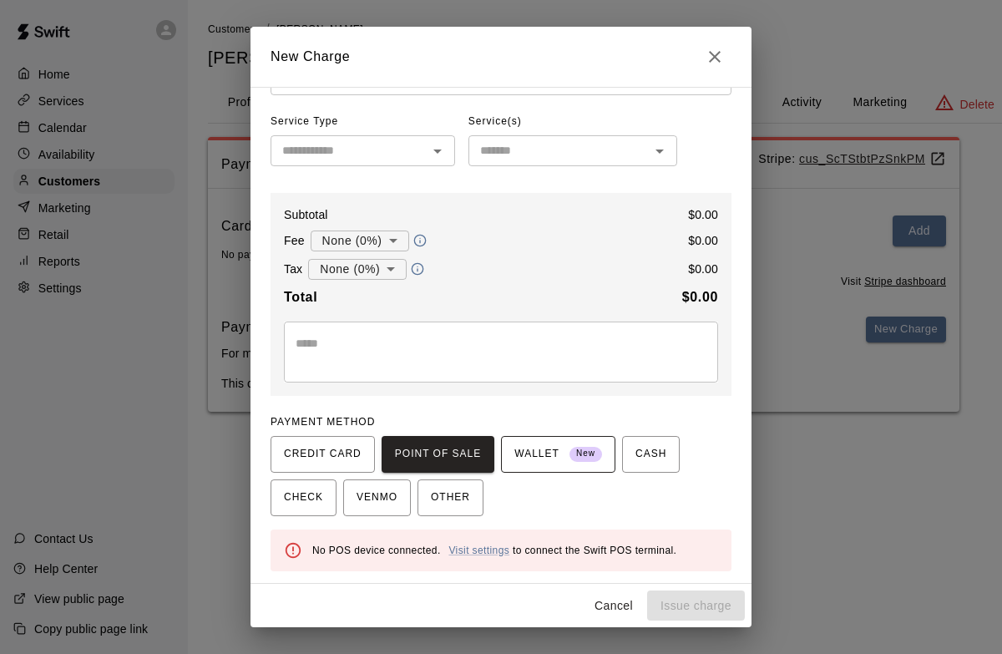
click at [548, 452] on span "WALLET New" at bounding box center [558, 454] width 88 height 27
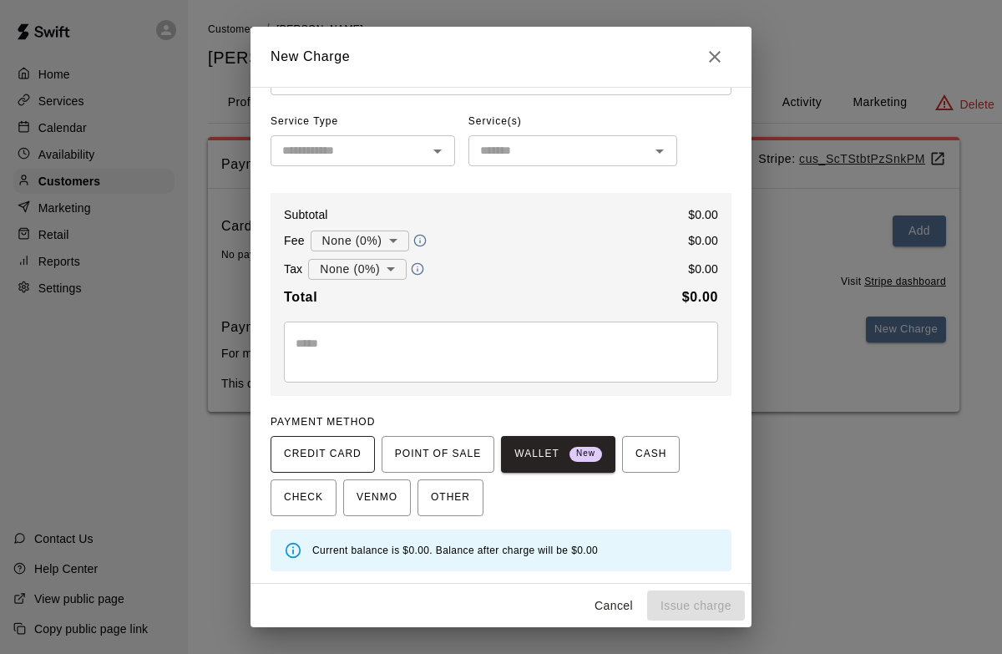
click at [304, 454] on span "CREDIT CARD" at bounding box center [323, 454] width 78 height 27
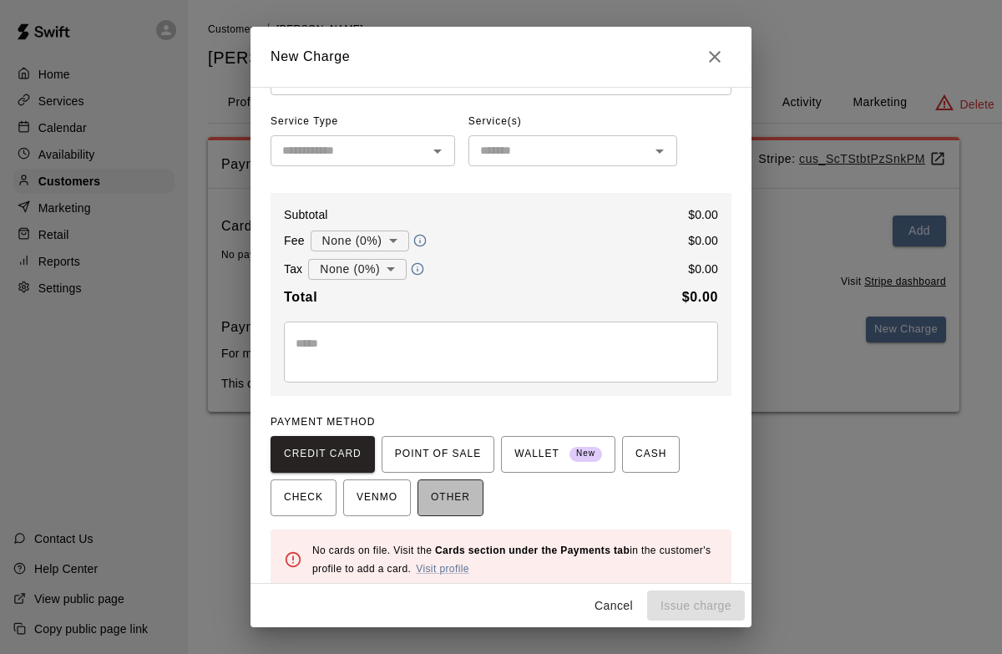
click at [448, 499] on span "OTHER" at bounding box center [450, 497] width 39 height 27
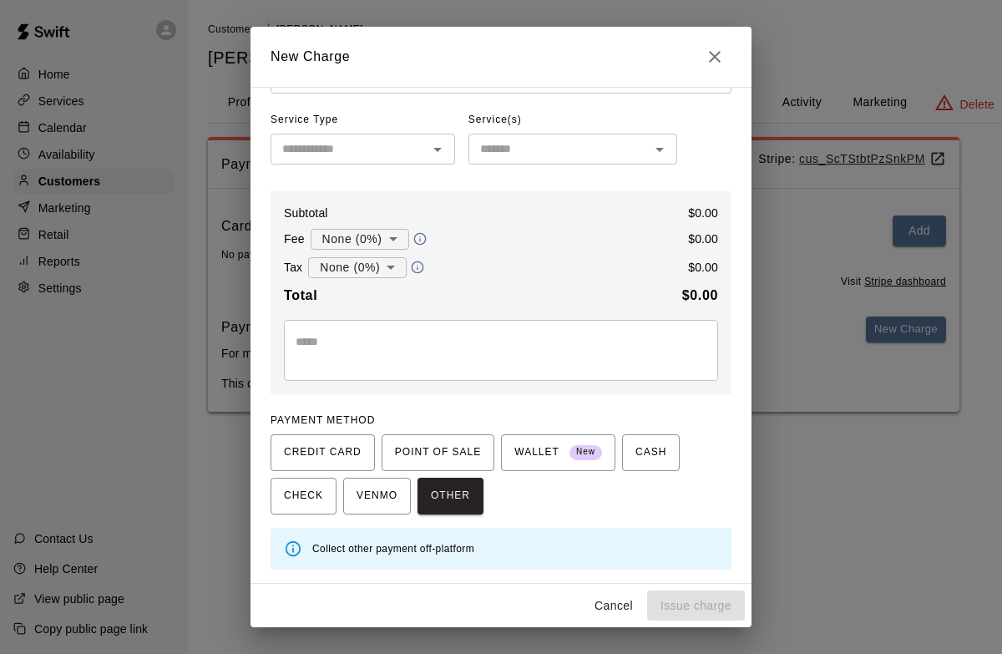
scroll to position [0, 0]
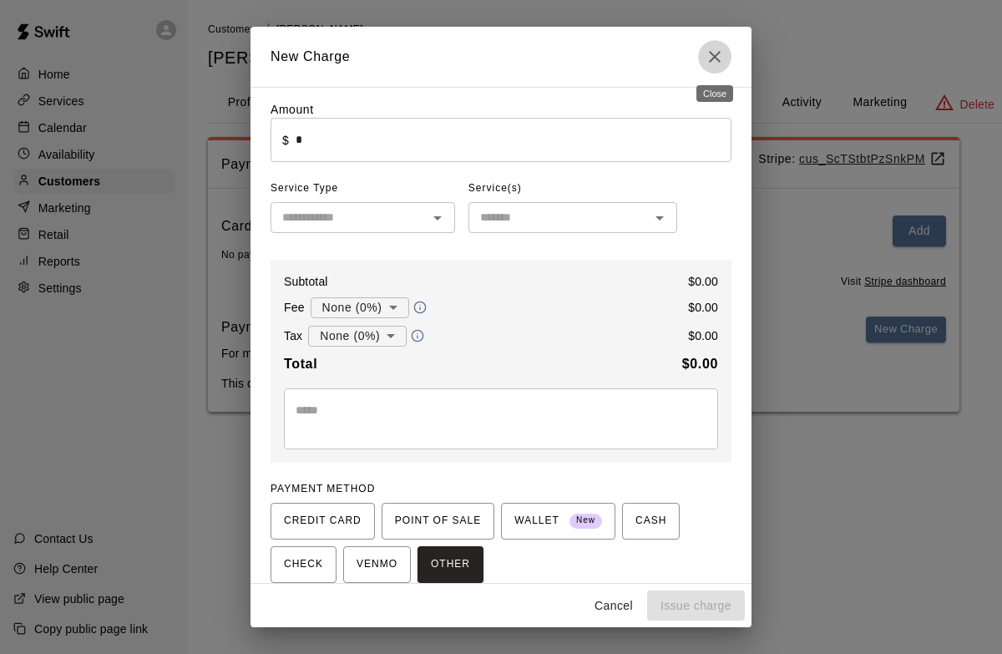
click at [713, 63] on icon "Close" at bounding box center [714, 57] width 20 height 20
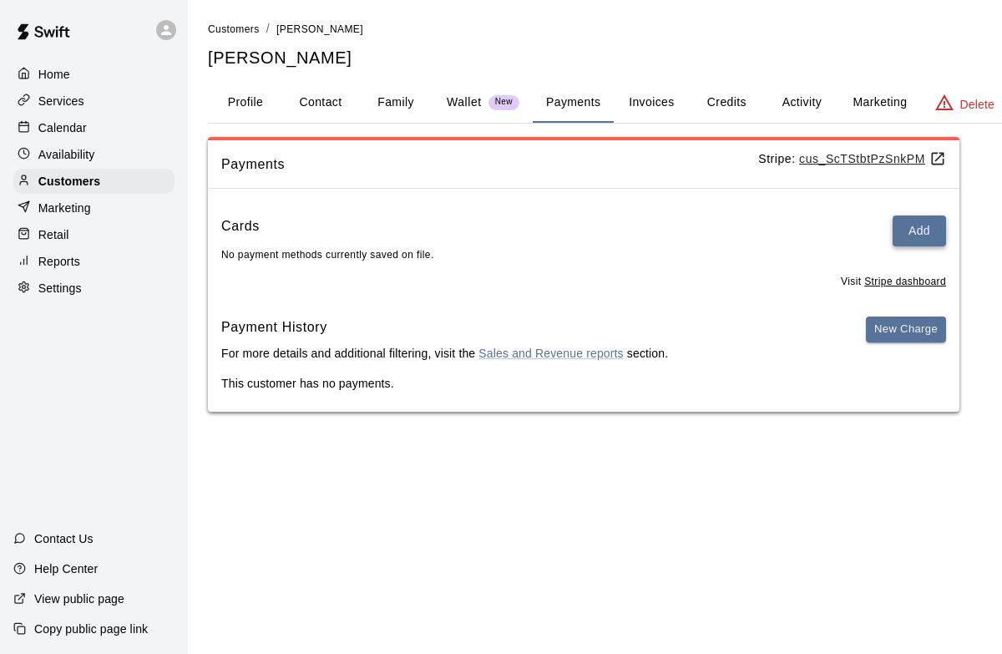
click at [922, 222] on button "Add" at bounding box center [918, 230] width 53 height 31
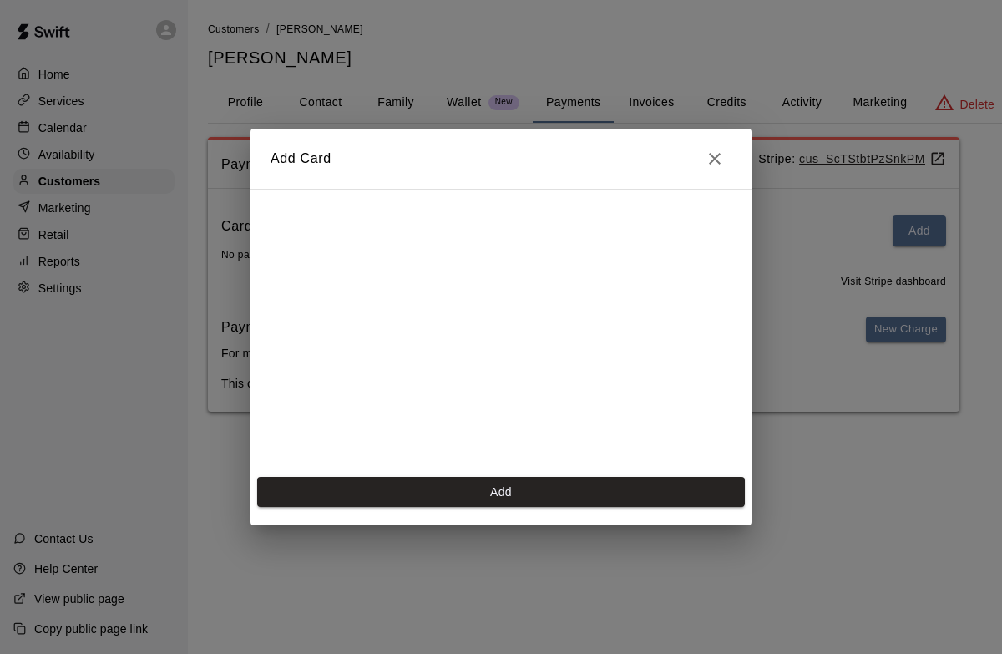
scroll to position [114, 0]
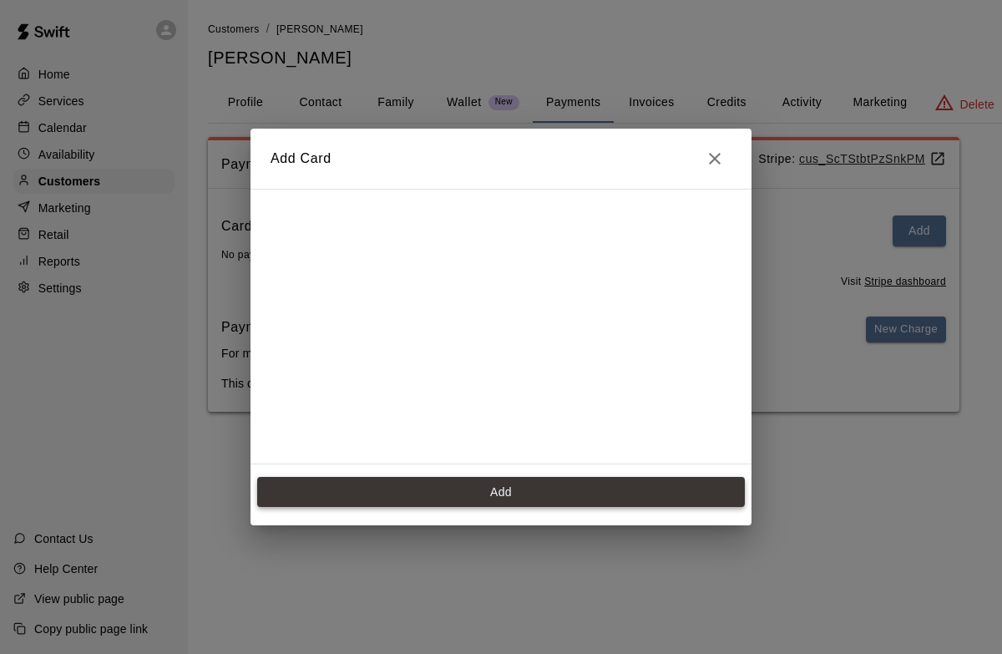
click at [478, 494] on button "Add" at bounding box center [500, 492] width 487 height 31
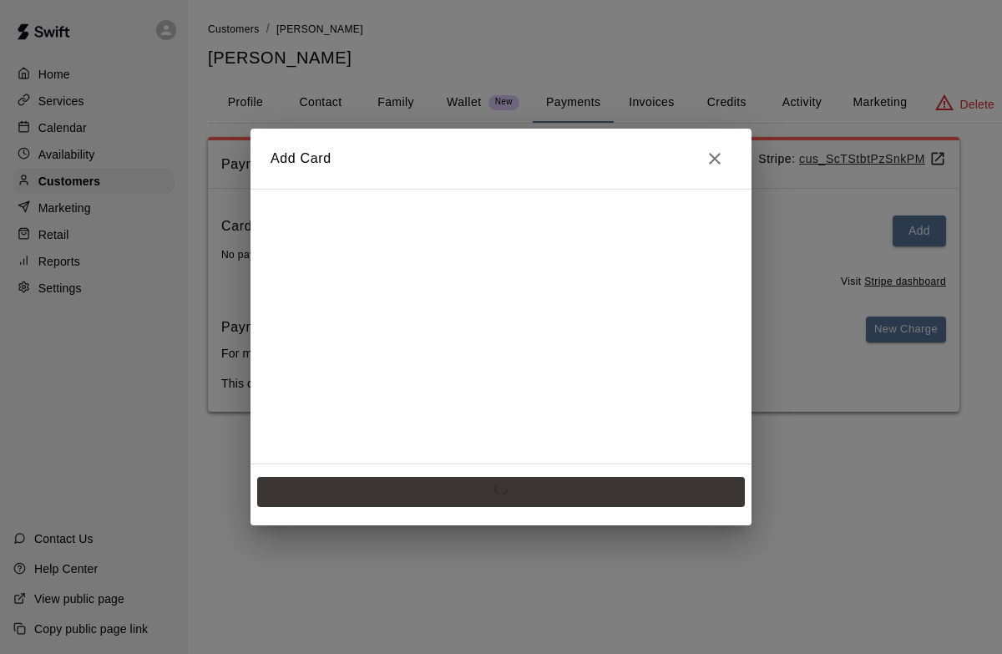
scroll to position [0, 0]
